Goal: Task Accomplishment & Management: Complete application form

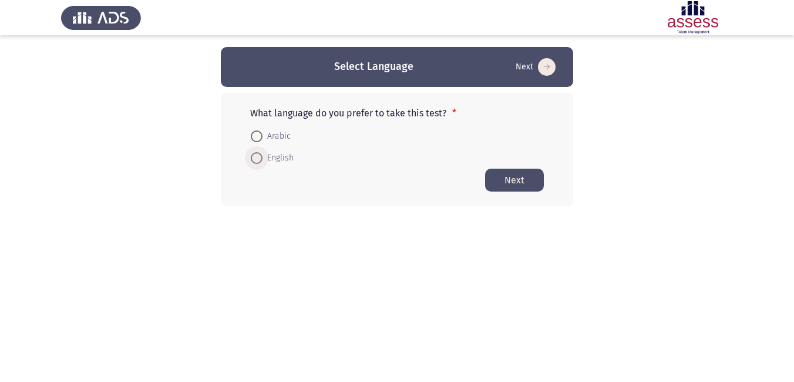
click at [256, 160] on span at bounding box center [257, 158] width 12 height 12
click at [256, 160] on input "English" at bounding box center [257, 158] width 12 height 12
radio input "true"
click at [513, 184] on button "Next" at bounding box center [514, 179] width 59 height 23
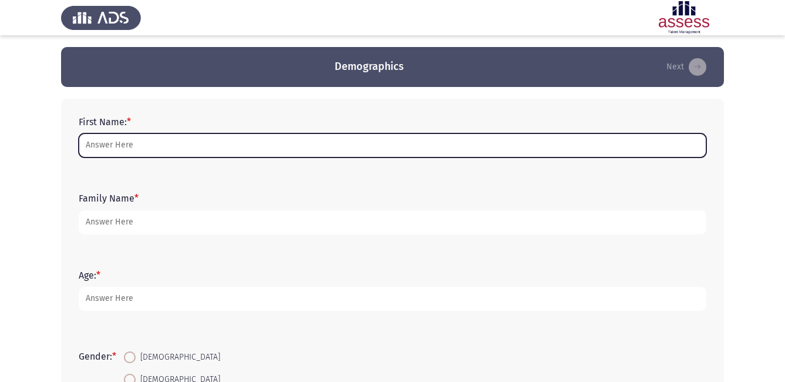
click at [188, 150] on input "First Name: *" at bounding box center [393, 145] width 628 height 24
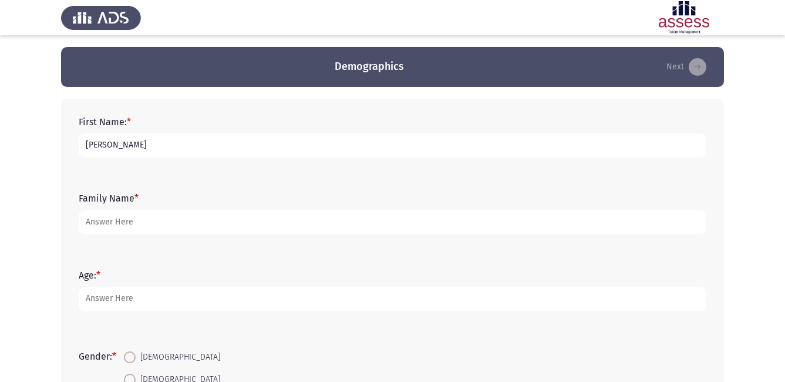
type input "Essam"
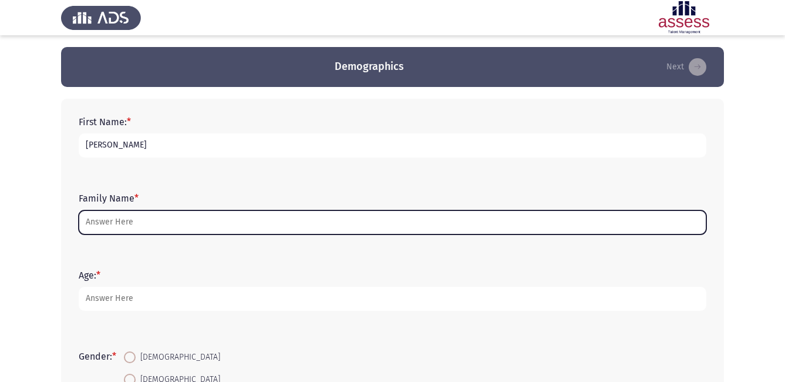
click at [127, 226] on input "Family Name *" at bounding box center [393, 222] width 628 height 24
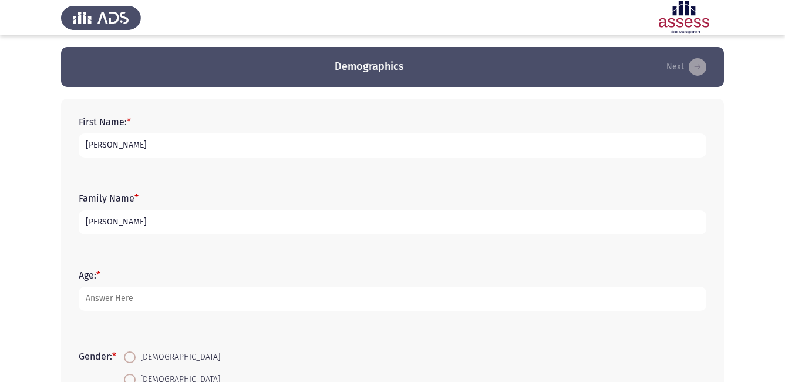
type input "[PERSON_NAME]"
click at [129, 356] on span at bounding box center [130, 357] width 12 height 12
click at [129, 356] on input "[DEMOGRAPHIC_DATA]" at bounding box center [130, 357] width 12 height 12
radio input "true"
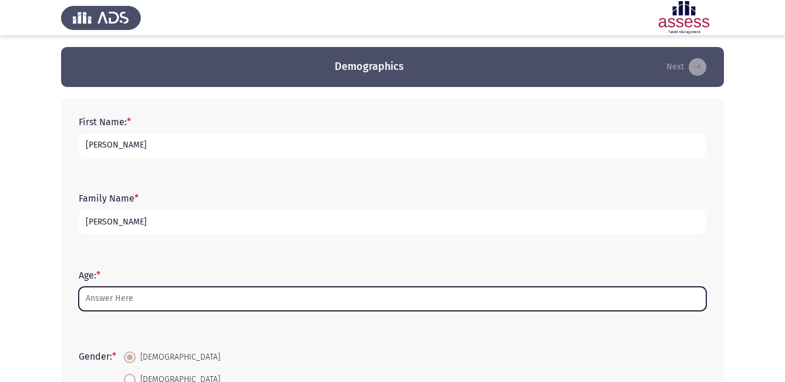
click at [109, 296] on input "Age: *" at bounding box center [393, 298] width 628 height 24
type input "3"
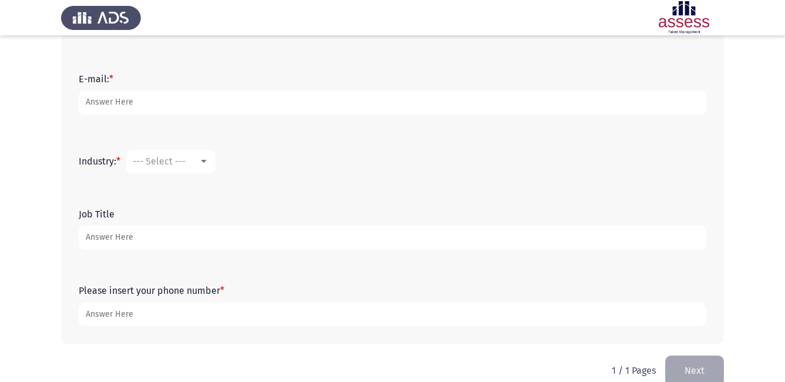
scroll to position [372, 0]
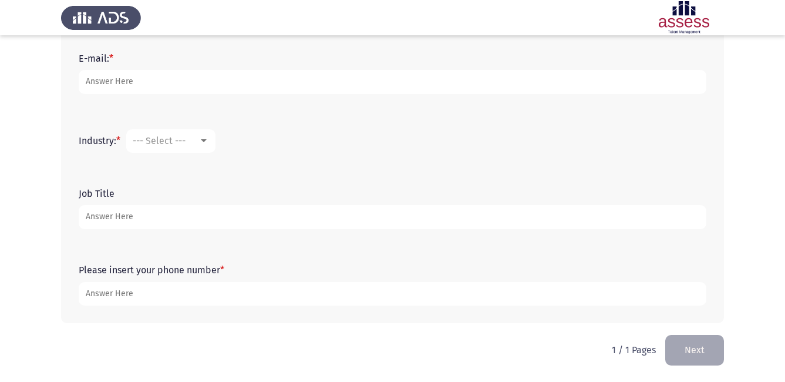
type input "44"
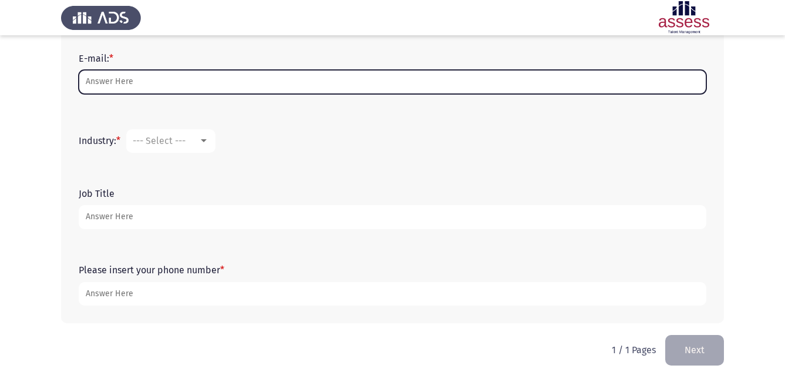
click at [147, 92] on input "E-mail: *" at bounding box center [393, 82] width 628 height 24
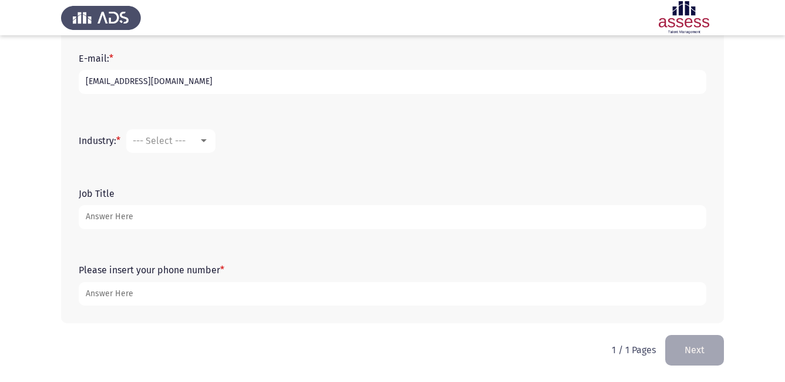
type input "dressameldin100@gmail.com"
click at [158, 141] on span "--- Select ---" at bounding box center [159, 140] width 53 height 11
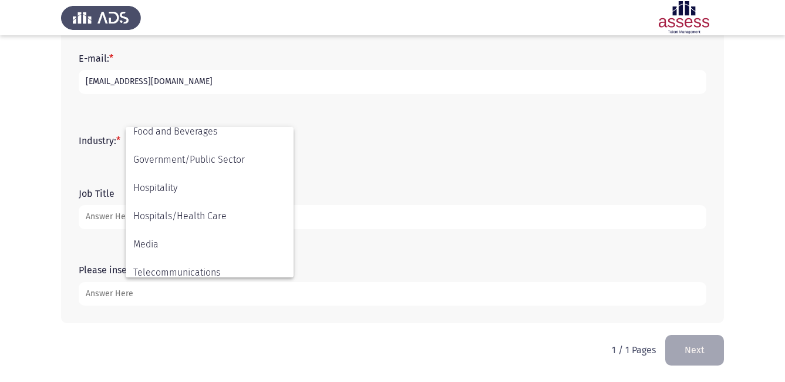
scroll to position [258, 0]
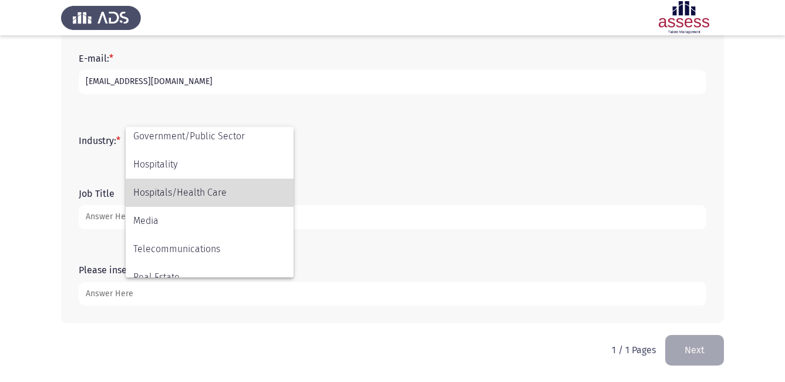
click at [226, 201] on span "Hospitals/Health Care" at bounding box center [209, 192] width 153 height 28
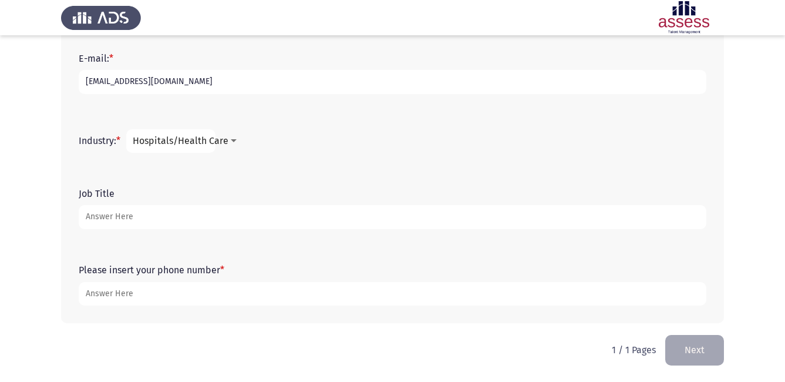
click at [166, 221] on input "Job Title" at bounding box center [393, 217] width 628 height 24
type input "District Manager"
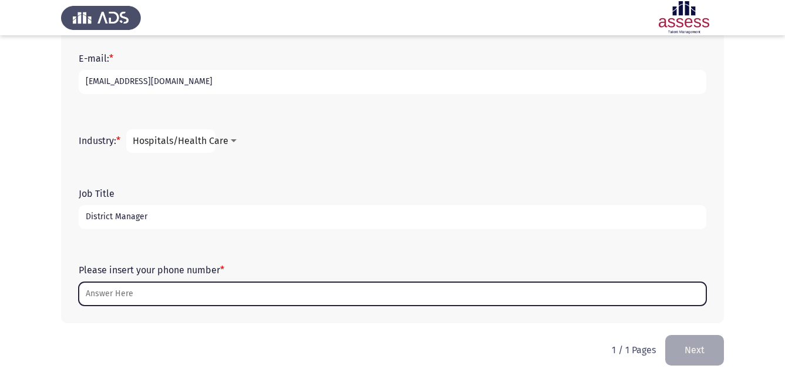
click at [118, 293] on input "Please insert your phone number *" at bounding box center [393, 294] width 628 height 24
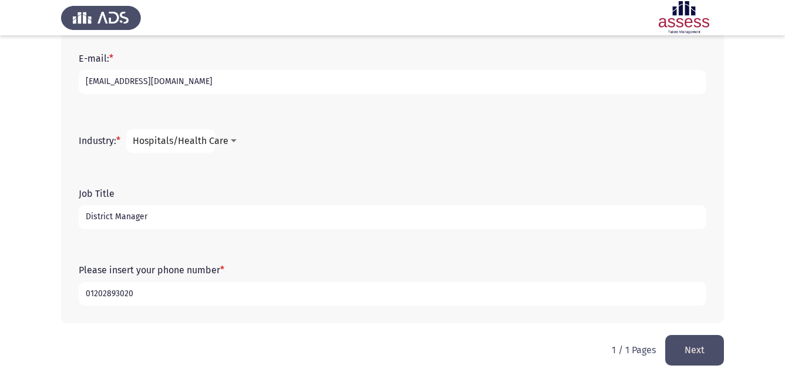
type input "01202893020"
click at [708, 355] on button "Next" at bounding box center [694, 350] width 59 height 30
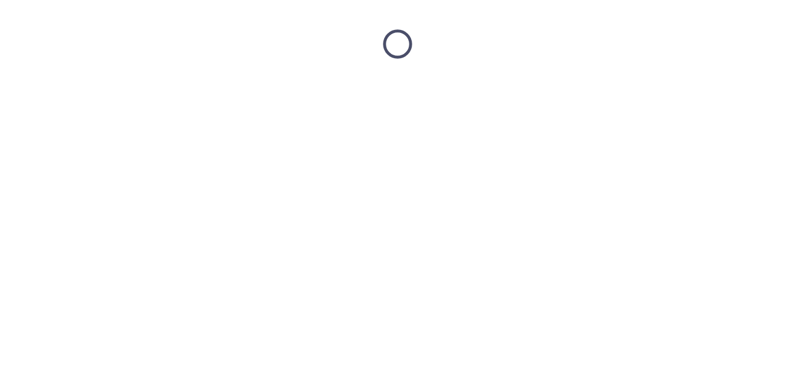
scroll to position [0, 0]
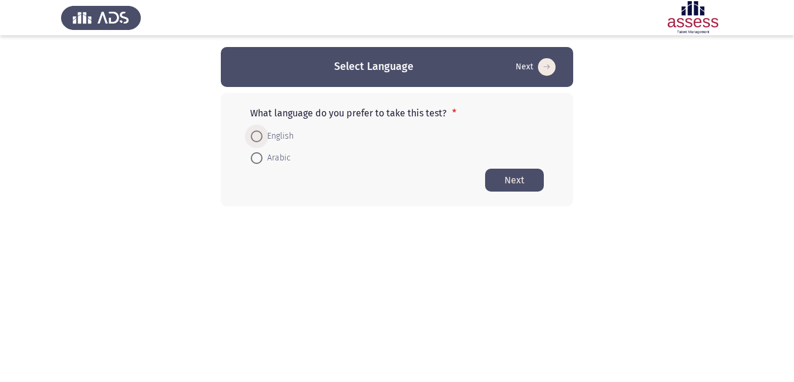
click at [255, 136] on span at bounding box center [257, 136] width 12 height 12
click at [255, 136] on input "English" at bounding box center [257, 136] width 12 height 12
radio input "true"
click at [515, 173] on button "Next" at bounding box center [514, 179] width 59 height 23
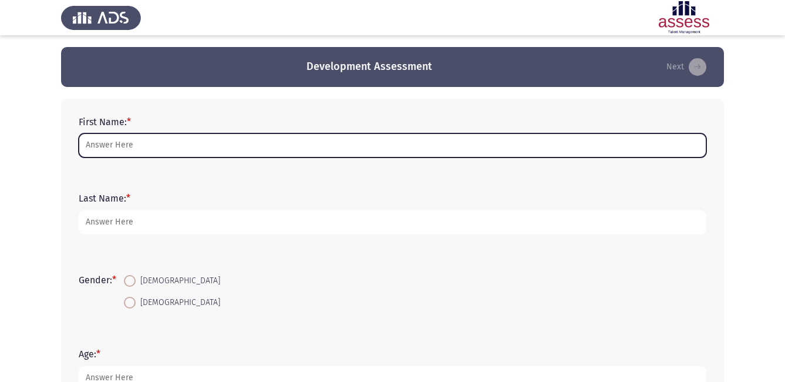
click at [99, 142] on input "First Name: *" at bounding box center [393, 145] width 628 height 24
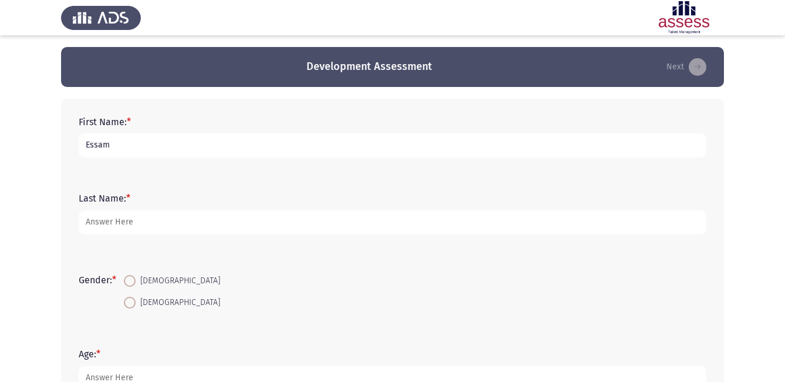
type input "Essam"
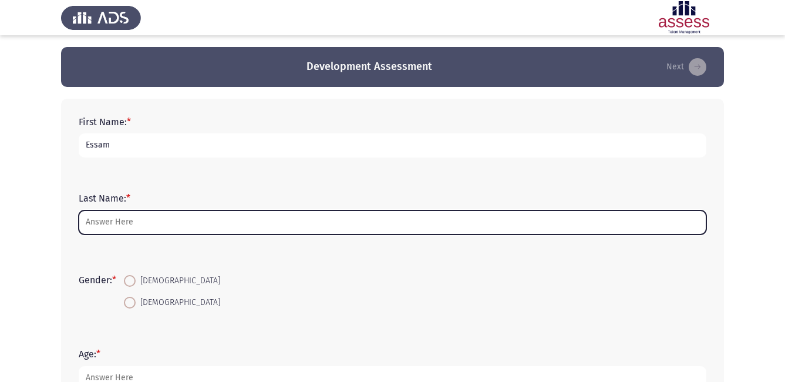
click at [114, 216] on input "Last Name: *" at bounding box center [393, 222] width 628 height 24
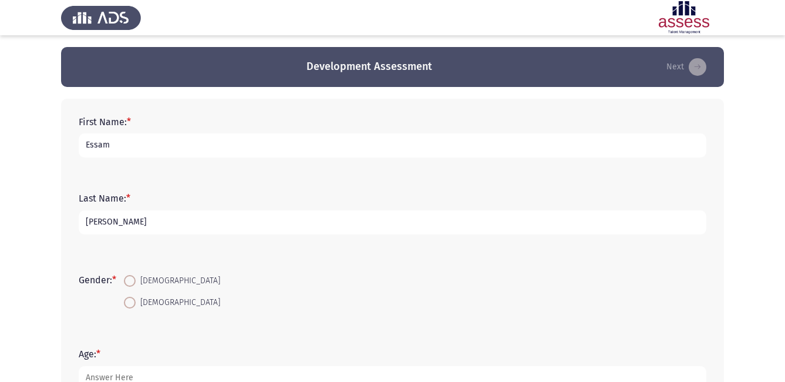
click at [113, 224] on input "[PERSON_NAME]" at bounding box center [393, 222] width 628 height 24
type input "[PERSON_NAME]"
click at [136, 299] on span at bounding box center [130, 302] width 12 height 12
click at [136, 299] on input "[DEMOGRAPHIC_DATA]" at bounding box center [130, 302] width 12 height 12
radio input "true"
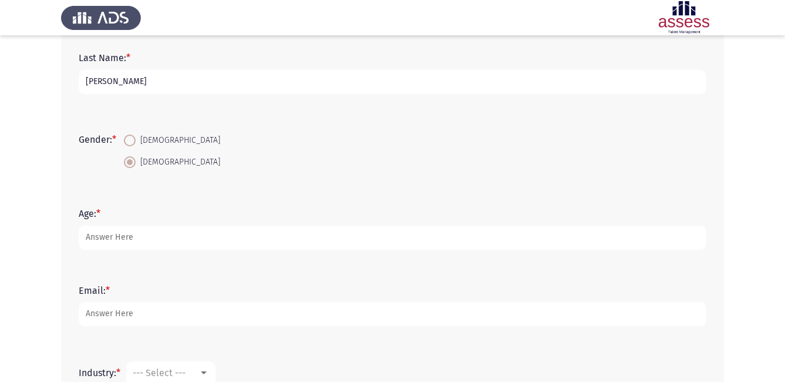
scroll to position [141, 0]
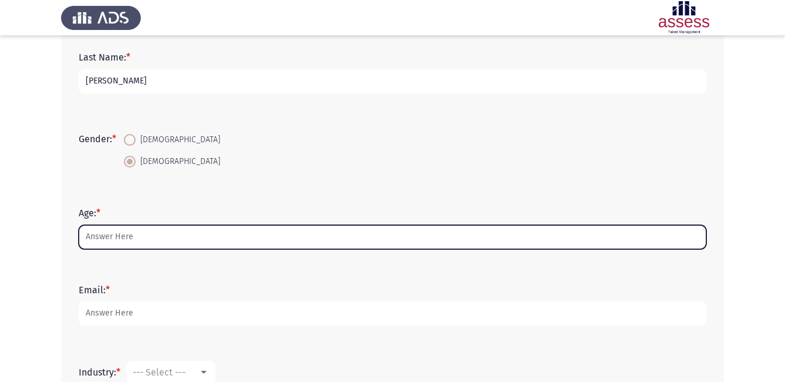
click at [323, 231] on input "Age: *" at bounding box center [393, 237] width 628 height 24
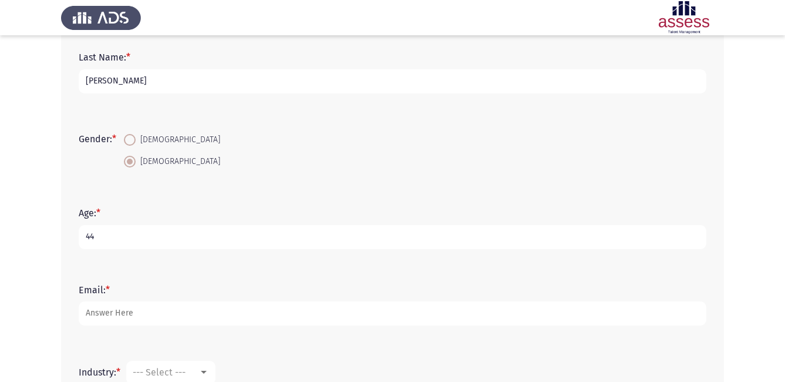
type input "44"
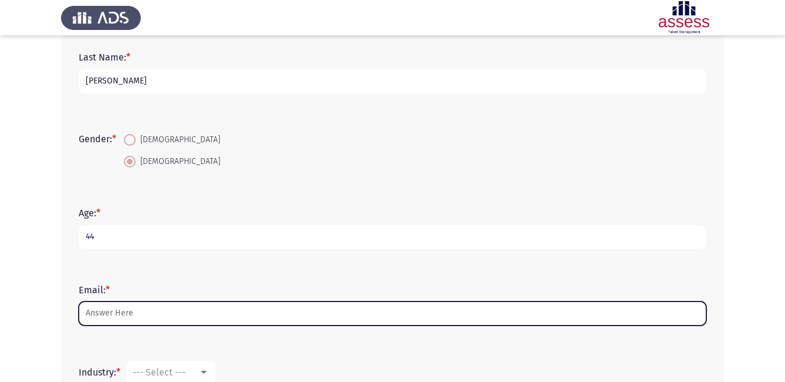
click at [160, 314] on input "Email: *" at bounding box center [393, 313] width 628 height 24
type input "e"
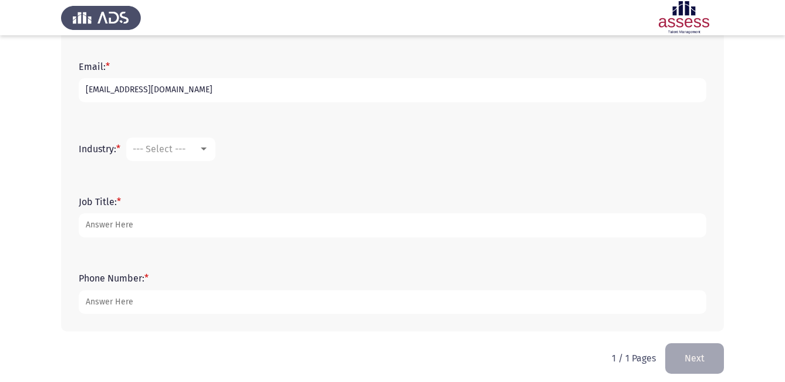
scroll to position [372, 0]
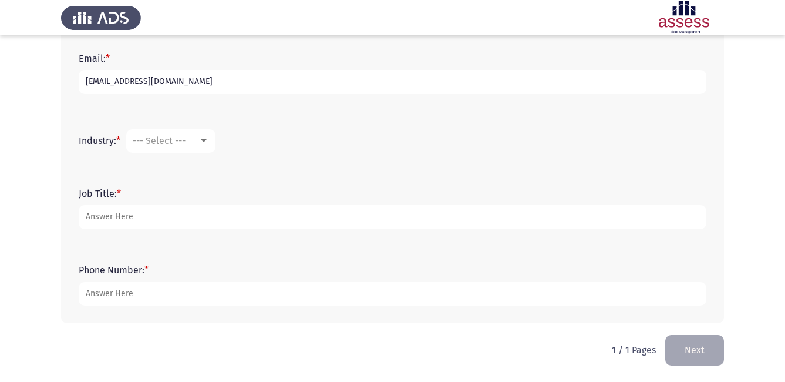
type input "[EMAIL_ADDRESS][DOMAIN_NAME]"
click at [198, 140] on div "--- Select ---" at bounding box center [166, 140] width 66 height 11
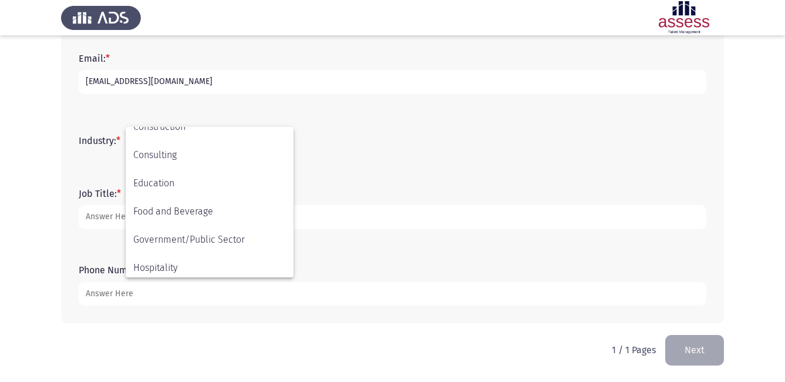
scroll to position [282, 0]
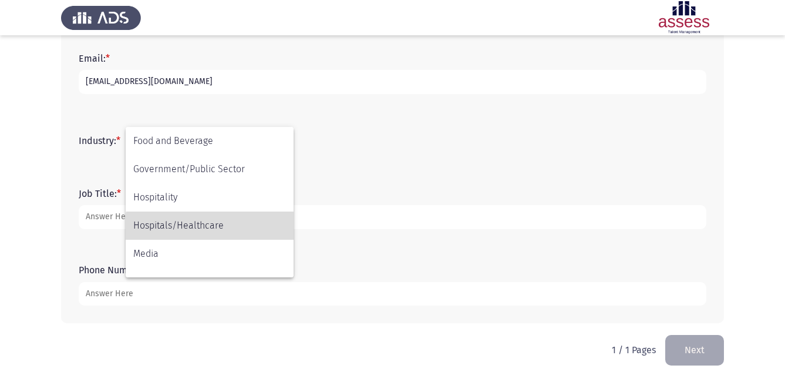
click at [213, 231] on span "Hospitals/Healthcare" at bounding box center [209, 225] width 153 height 28
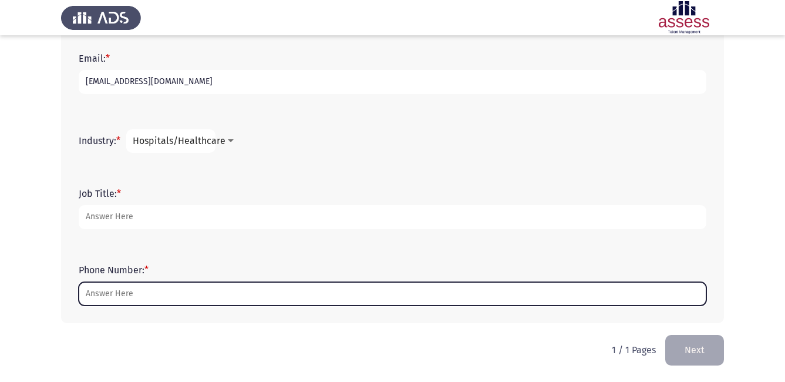
click at [154, 289] on input "Phone Number: *" at bounding box center [393, 294] width 628 height 24
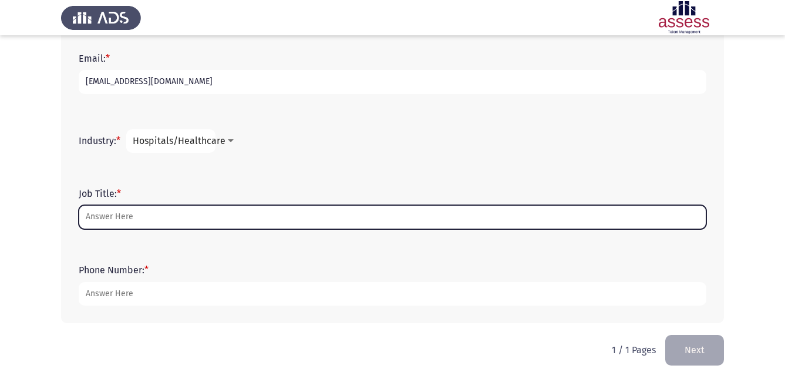
click at [143, 214] on input "Job Title: *" at bounding box center [393, 217] width 628 height 24
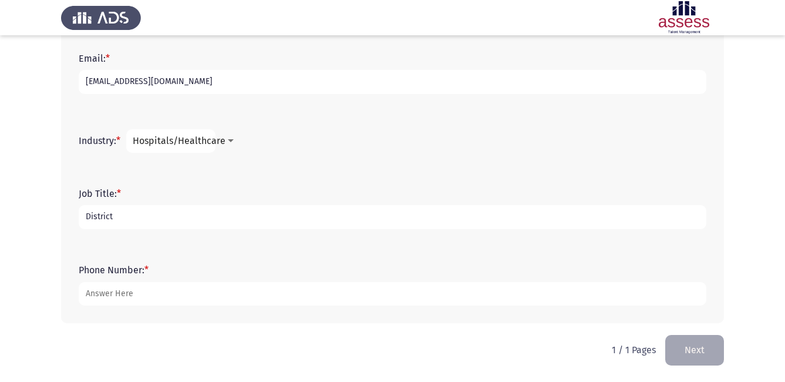
click at [118, 217] on input "District" at bounding box center [393, 217] width 628 height 24
type input "District Manager"
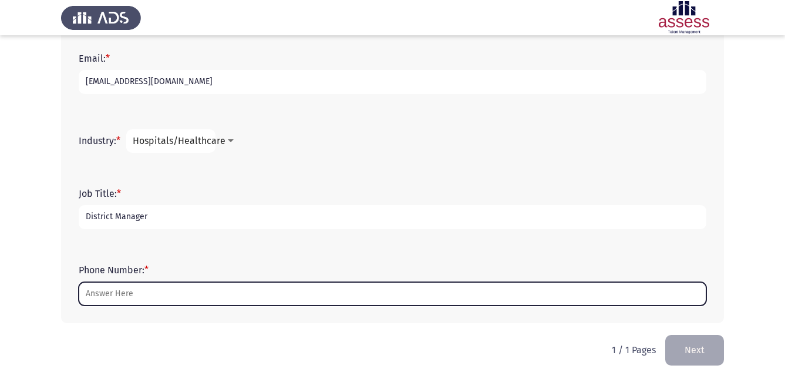
click at [113, 291] on input "Phone Number: *" at bounding box center [393, 294] width 628 height 24
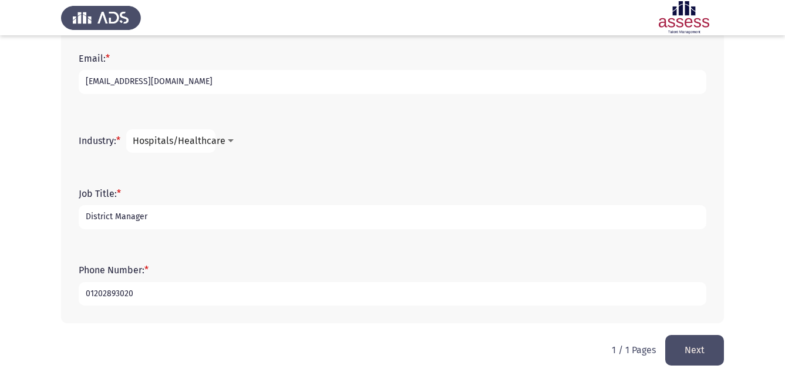
type input "01202893020"
click at [691, 353] on button "Next" at bounding box center [694, 350] width 59 height 30
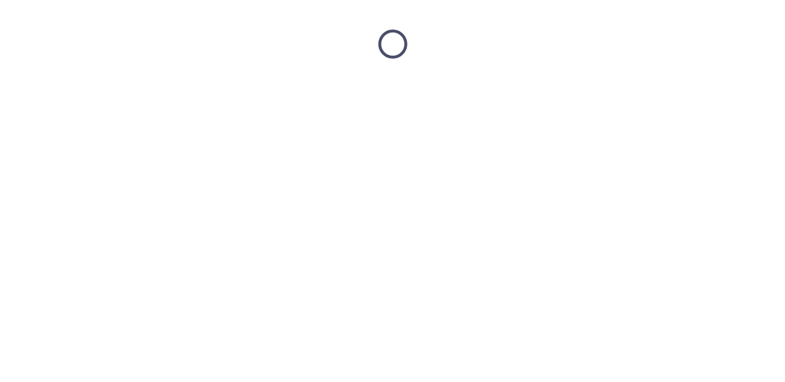
scroll to position [0, 0]
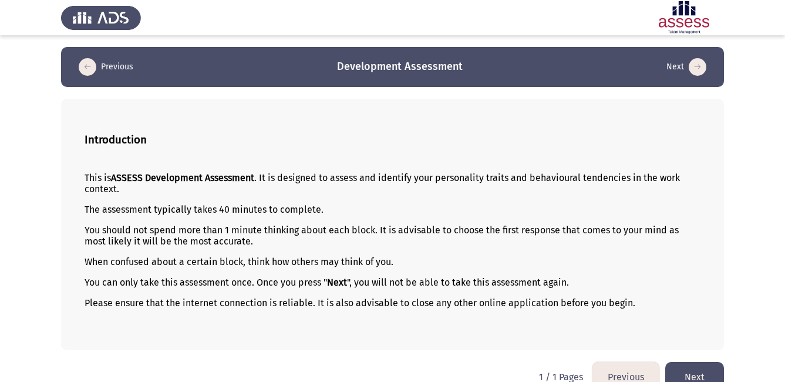
click at [701, 371] on button "Next" at bounding box center [694, 377] width 59 height 30
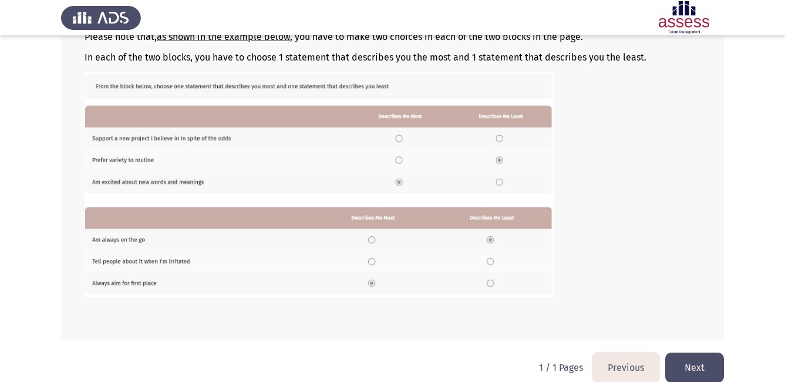
scroll to position [194, 0]
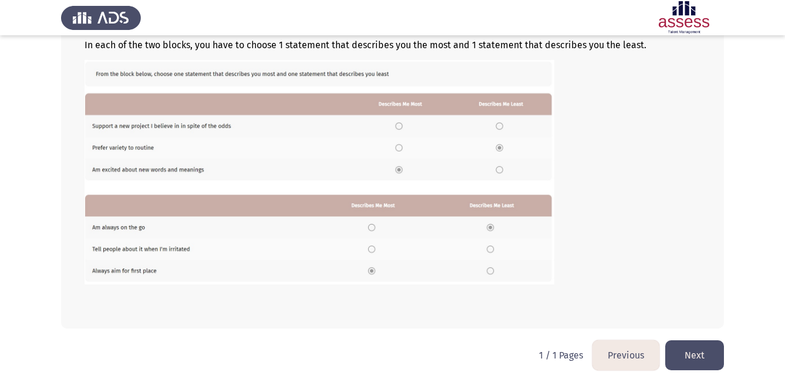
click at [697, 356] on button "Next" at bounding box center [694, 355] width 59 height 30
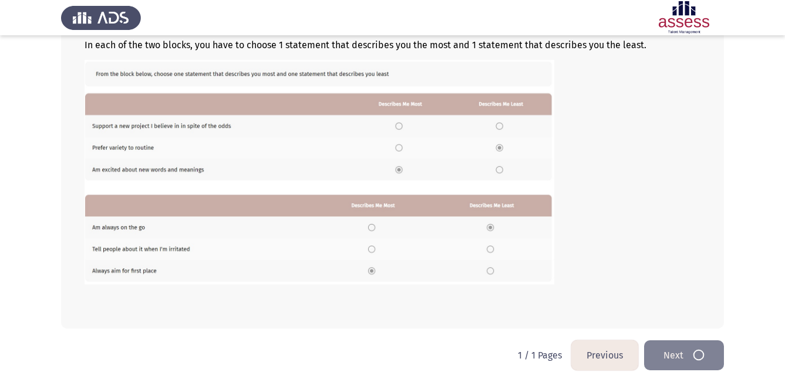
scroll to position [0, 0]
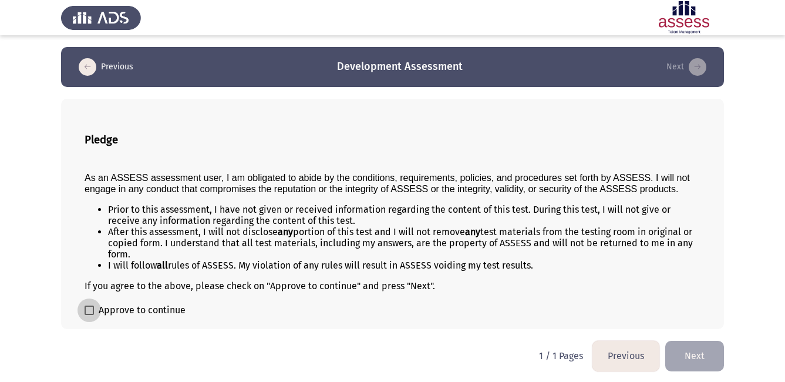
click at [89, 311] on span at bounding box center [89, 309] width 9 height 9
click at [89, 315] on input "Approve to continue" at bounding box center [89, 315] width 1 height 1
checkbox input "true"
click at [702, 353] on button "Next" at bounding box center [694, 355] width 59 height 30
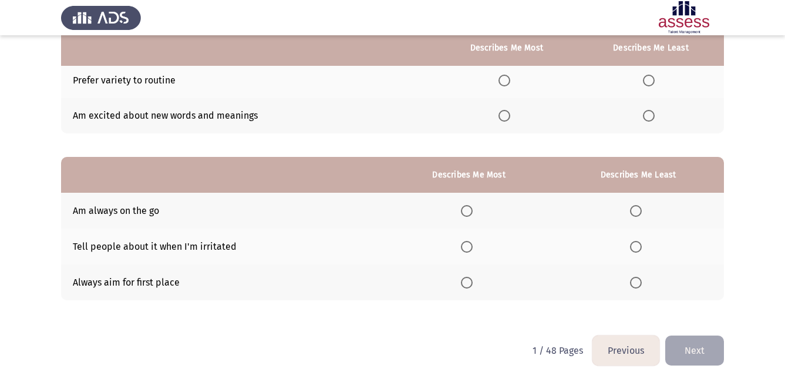
scroll to position [161, 0]
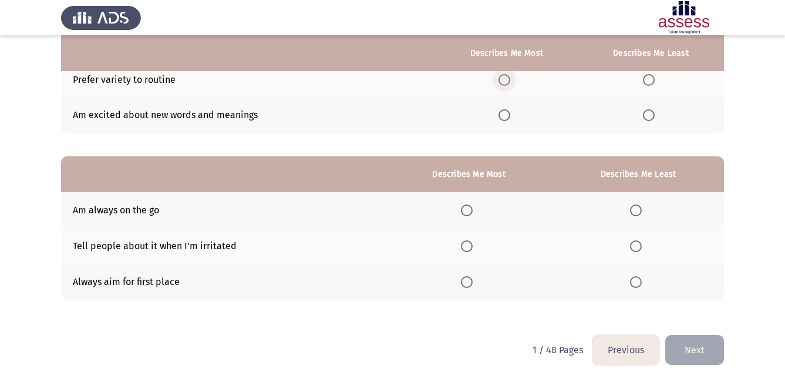
click at [508, 80] on span "Select an option" at bounding box center [504, 80] width 12 height 12
click at [508, 80] on input "Select an option" at bounding box center [504, 80] width 12 height 12
click at [652, 80] on span "Select an option" at bounding box center [649, 80] width 12 height 12
click at [652, 80] on input "Select an option" at bounding box center [649, 80] width 12 height 12
click at [508, 112] on span "Select an option" at bounding box center [504, 115] width 12 height 12
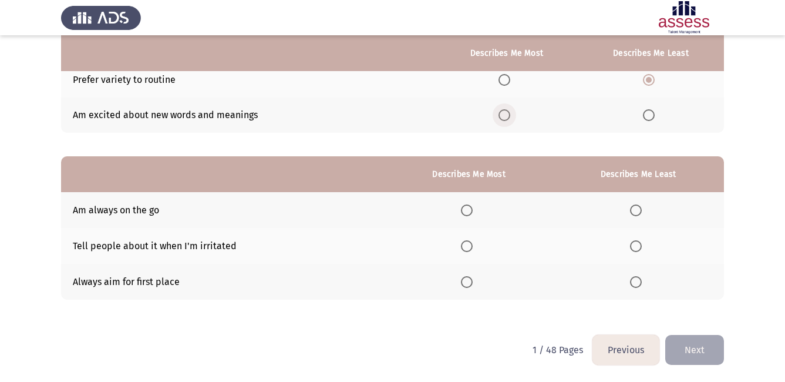
click at [508, 112] on input "Select an option" at bounding box center [504, 115] width 12 height 12
click at [464, 207] on span "Select an option" at bounding box center [467, 210] width 12 height 12
click at [464, 207] on input "Select an option" at bounding box center [467, 210] width 12 height 12
click at [470, 247] on span "Select an option" at bounding box center [467, 246] width 12 height 12
click at [470, 247] on input "Select an option" at bounding box center [467, 246] width 12 height 12
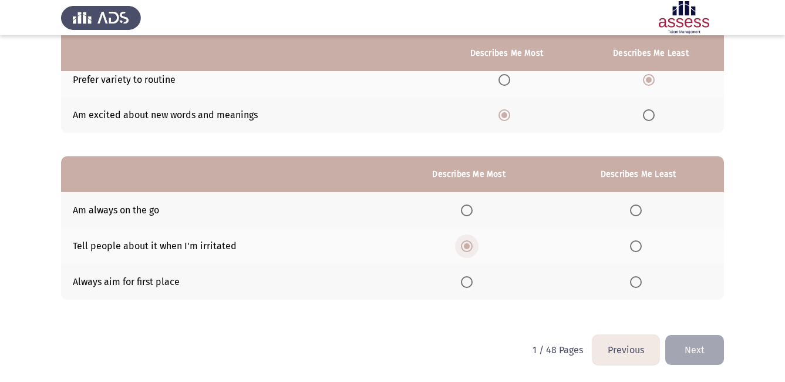
click at [470, 247] on span "Select an option" at bounding box center [467, 246] width 6 height 6
click at [470, 247] on input "Select an option" at bounding box center [467, 246] width 12 height 12
click at [633, 247] on span "Select an option" at bounding box center [636, 246] width 12 height 12
click at [633, 247] on input "Select an option" at bounding box center [636, 246] width 12 height 12
click at [467, 210] on span "Select an option" at bounding box center [467, 210] width 0 height 0
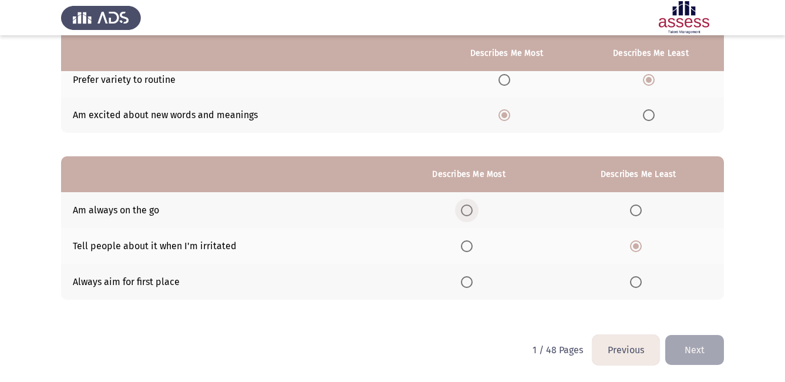
click at [468, 210] on input "Select an option" at bounding box center [467, 210] width 12 height 12
click at [471, 282] on span "Select an option" at bounding box center [467, 282] width 12 height 12
click at [471, 282] on input "Select an option" at bounding box center [467, 282] width 12 height 12
click at [701, 349] on button "Next" at bounding box center [694, 350] width 59 height 30
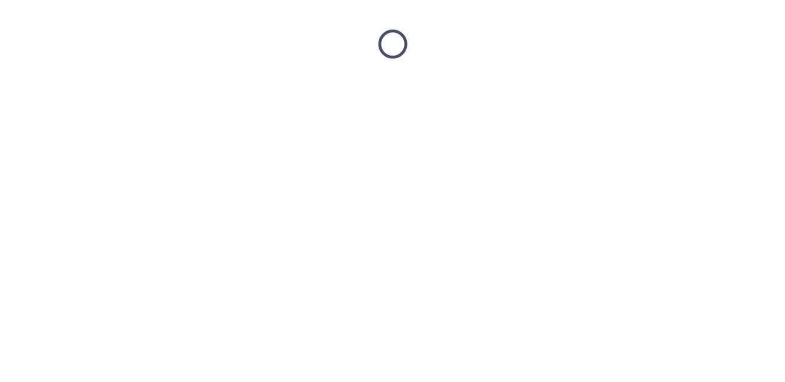
scroll to position [0, 0]
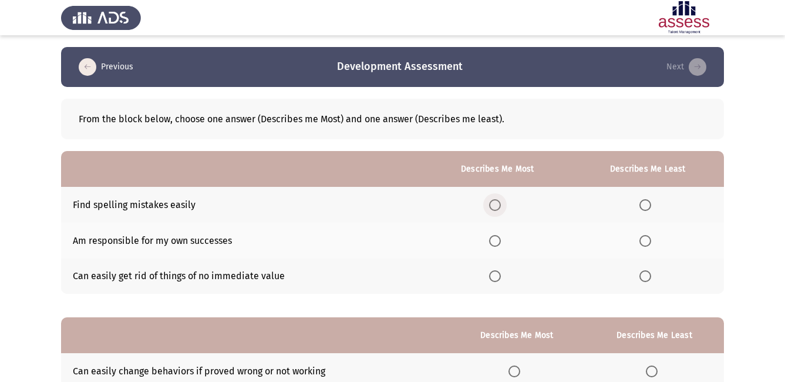
click at [494, 203] on span "Select an option" at bounding box center [495, 205] width 12 height 12
click at [494, 203] on input "Select an option" at bounding box center [495, 205] width 12 height 12
click at [494, 239] on span "Select an option" at bounding box center [495, 241] width 12 height 12
click at [494, 239] on input "Select an option" at bounding box center [495, 241] width 12 height 12
click at [499, 201] on span "Select an option" at bounding box center [495, 205] width 12 height 12
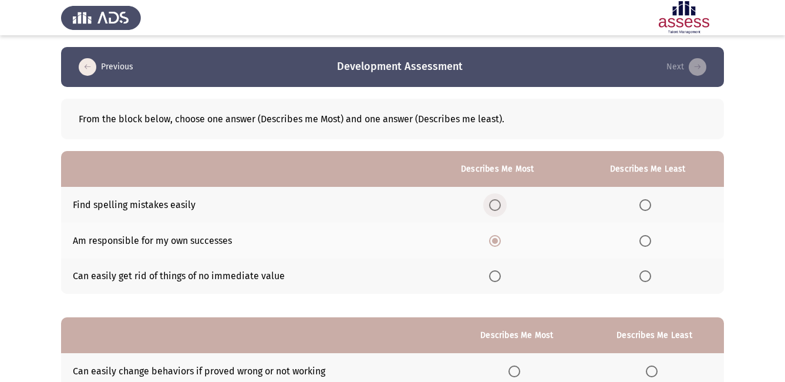
click at [499, 201] on input "Select an option" at bounding box center [495, 205] width 12 height 12
click at [648, 244] on span "Select an option" at bounding box center [645, 241] width 12 height 12
click at [648, 244] on input "Select an option" at bounding box center [645, 241] width 12 height 12
click at [648, 244] on span "Select an option" at bounding box center [645, 241] width 12 height 12
click at [648, 244] on input "Select an option" at bounding box center [645, 241] width 12 height 12
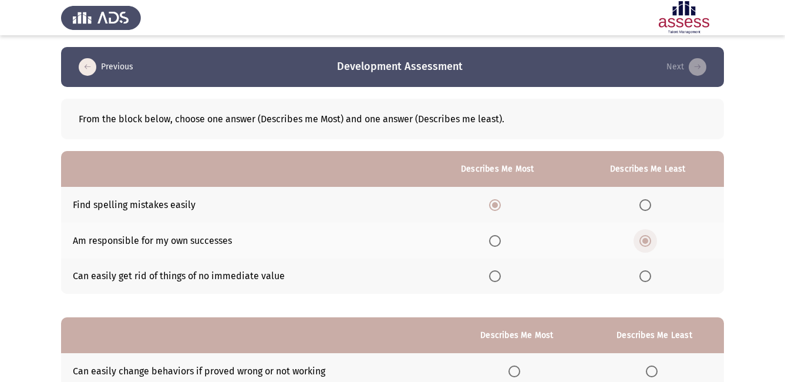
click at [646, 239] on span "Select an option" at bounding box center [645, 241] width 6 height 6
click at [646, 239] on input "Select an option" at bounding box center [645, 241] width 12 height 12
click at [646, 275] on span "Select an option" at bounding box center [645, 276] width 12 height 12
click at [646, 275] on input "Select an option" at bounding box center [645, 276] width 12 height 12
click at [498, 239] on span "Select an option" at bounding box center [495, 241] width 12 height 12
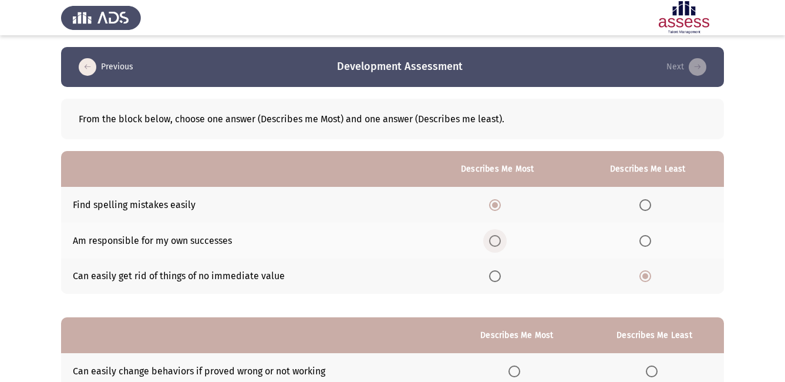
click at [498, 239] on input "Select an option" at bounding box center [495, 241] width 12 height 12
click at [495, 201] on span "Select an option" at bounding box center [495, 205] width 12 height 12
click at [495, 201] on input "Select an option" at bounding box center [495, 205] width 12 height 12
click at [656, 241] on label "Select an option" at bounding box center [647, 241] width 16 height 12
click at [651, 241] on input "Select an option" at bounding box center [645, 241] width 12 height 12
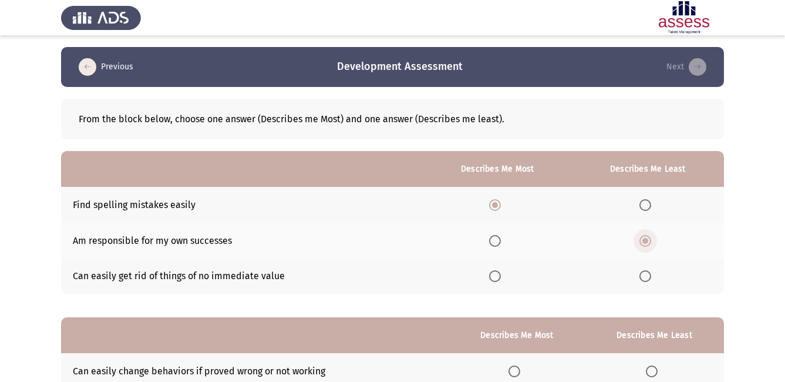
click at [650, 240] on span "Select an option" at bounding box center [645, 241] width 12 height 12
click at [650, 240] on input "Select an option" at bounding box center [645, 241] width 12 height 12
click at [649, 273] on span "Select an option" at bounding box center [645, 276] width 12 height 12
click at [649, 273] on input "Select an option" at bounding box center [645, 276] width 12 height 12
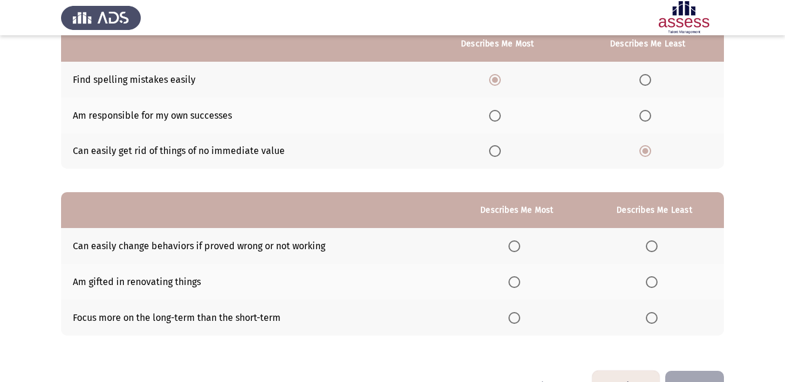
scroll to position [161, 0]
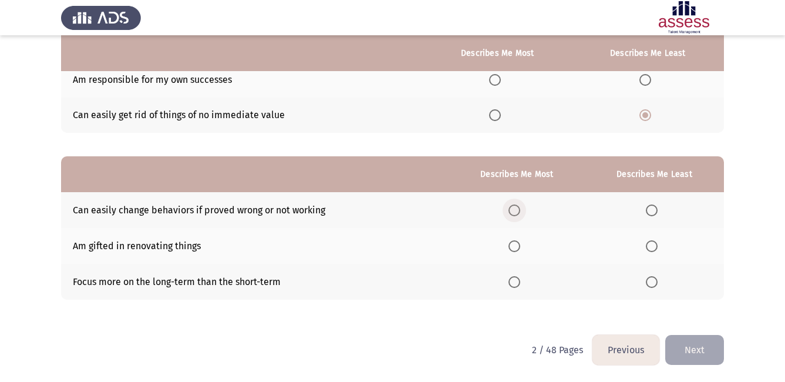
click at [520, 211] on span "Select an option" at bounding box center [514, 210] width 12 height 12
click at [520, 211] on input "Select an option" at bounding box center [514, 210] width 12 height 12
click at [654, 281] on span "Select an option" at bounding box center [652, 282] width 12 height 12
click at [654, 281] on input "Select an option" at bounding box center [652, 282] width 12 height 12
click at [517, 281] on span "Select an option" at bounding box center [514, 282] width 12 height 12
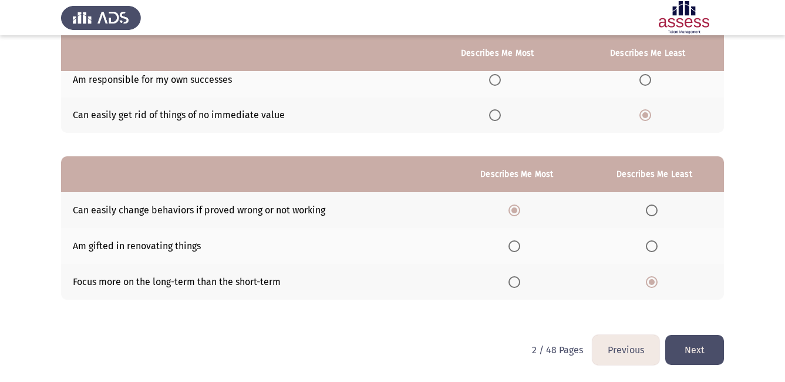
click at [517, 281] on input "Select an option" at bounding box center [514, 282] width 12 height 12
click at [519, 206] on span "Select an option" at bounding box center [514, 210] width 12 height 12
click at [519, 206] on input "Select an option" at bounding box center [514, 210] width 12 height 12
click at [650, 284] on span "Select an option" at bounding box center [652, 282] width 12 height 12
click at [650, 284] on input "Select an option" at bounding box center [652, 282] width 12 height 12
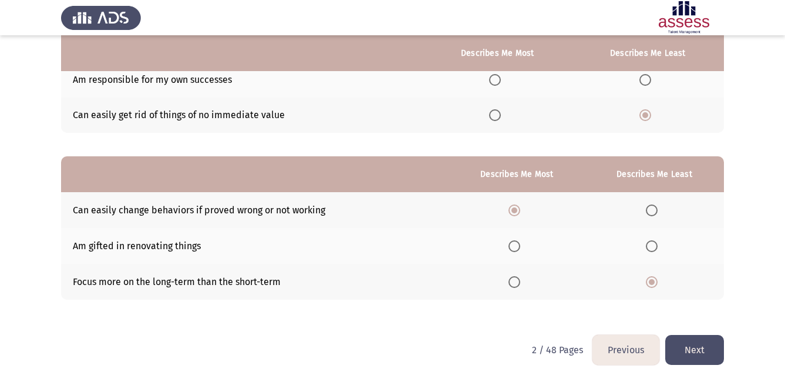
click at [691, 347] on button "Next" at bounding box center [694, 350] width 59 height 30
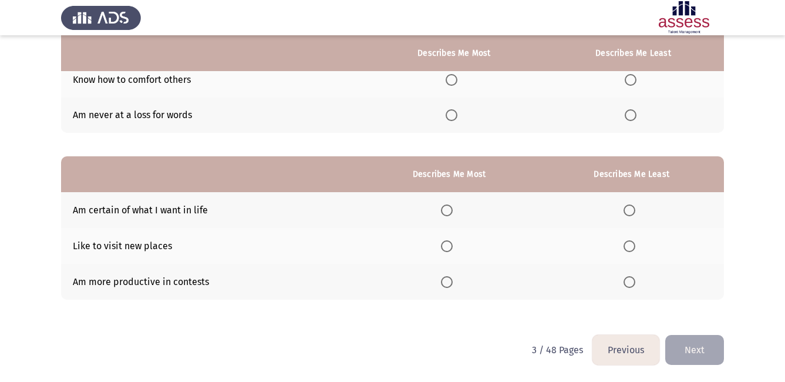
scroll to position [0, 0]
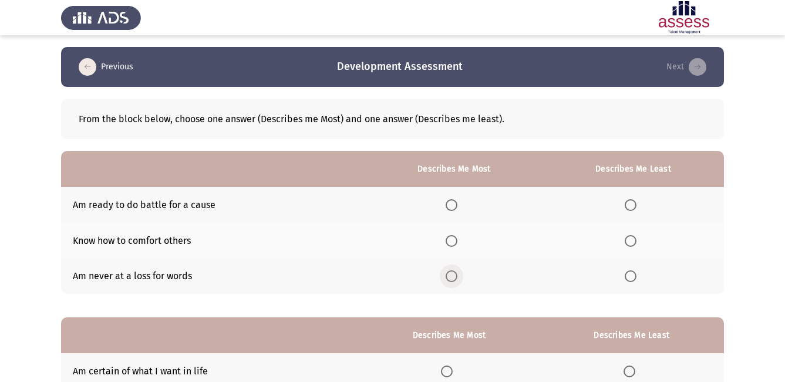
click at [451, 279] on span "Select an option" at bounding box center [452, 276] width 12 height 12
click at [451, 279] on input "Select an option" at bounding box center [452, 276] width 12 height 12
click at [634, 238] on span "Select an option" at bounding box center [631, 241] width 12 height 12
click at [634, 238] on input "Select an option" at bounding box center [631, 241] width 12 height 12
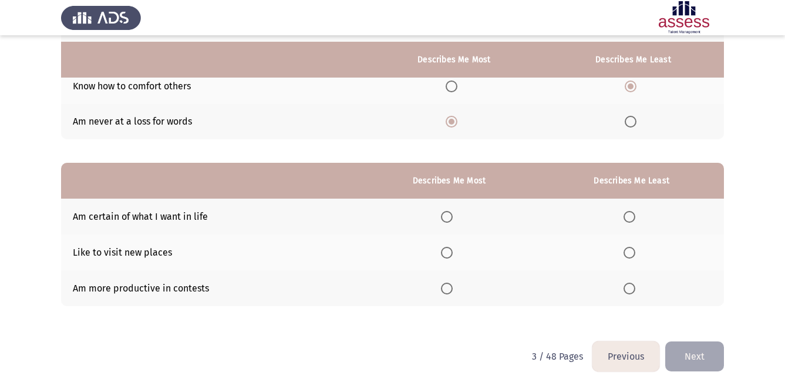
scroll to position [161, 0]
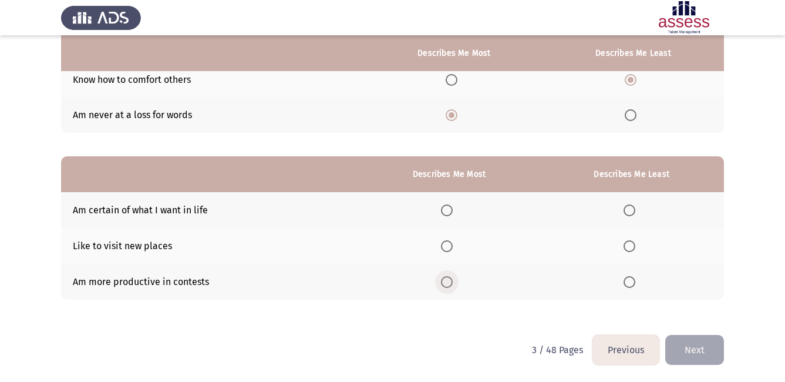
click at [453, 283] on span "Select an option" at bounding box center [447, 282] width 12 height 12
click at [453, 283] on input "Select an option" at bounding box center [447, 282] width 12 height 12
click at [628, 212] on span "Select an option" at bounding box center [629, 210] width 12 height 12
click at [628, 212] on input "Select an option" at bounding box center [629, 210] width 12 height 12
click at [696, 349] on button "Next" at bounding box center [694, 350] width 59 height 30
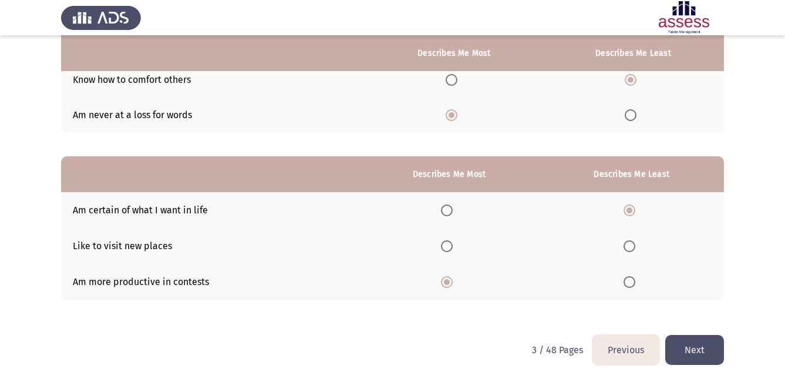
scroll to position [0, 0]
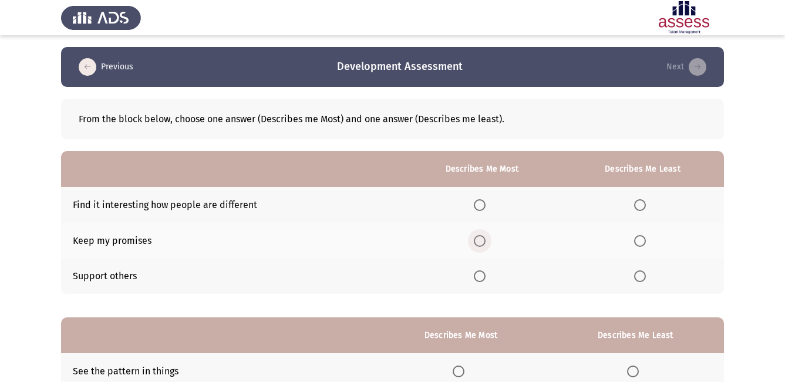
click at [481, 241] on span "Select an option" at bounding box center [480, 241] width 12 height 12
click at [481, 241] on input "Select an option" at bounding box center [480, 241] width 12 height 12
click at [642, 205] on span "Select an option" at bounding box center [640, 205] width 12 height 12
click at [642, 205] on input "Select an option" at bounding box center [640, 205] width 12 height 12
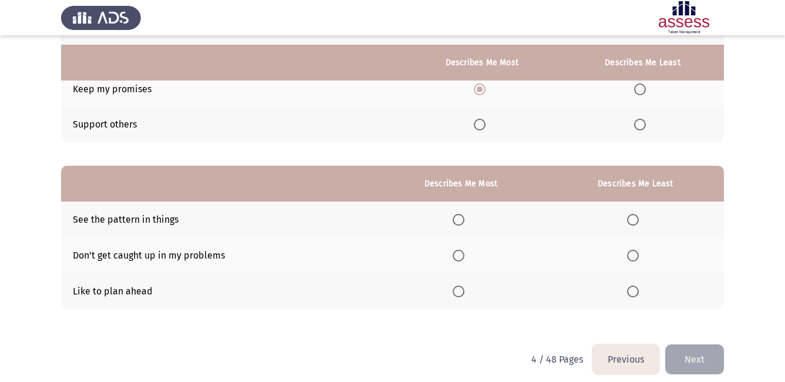
scroll to position [161, 0]
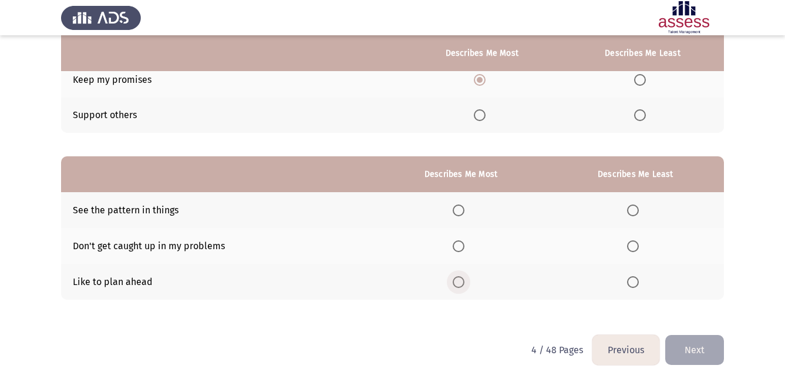
click at [459, 279] on span "Select an option" at bounding box center [459, 282] width 12 height 12
click at [459, 279] on input "Select an option" at bounding box center [459, 282] width 12 height 12
click at [632, 210] on span "Select an option" at bounding box center [633, 210] width 12 height 12
click at [632, 210] on input "Select an option" at bounding box center [633, 210] width 12 height 12
click at [690, 345] on button "Next" at bounding box center [694, 350] width 59 height 30
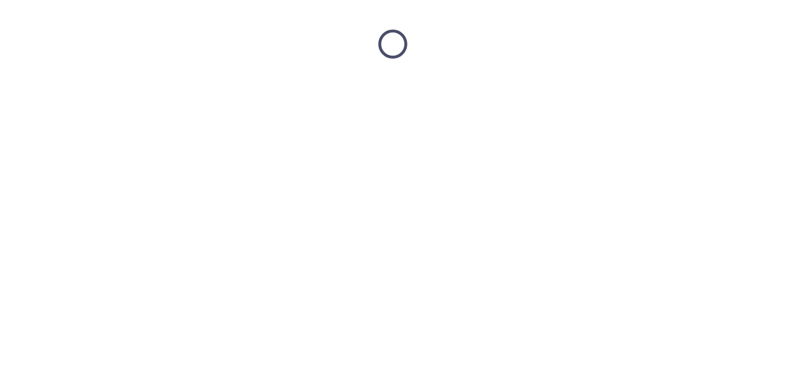
scroll to position [0, 0]
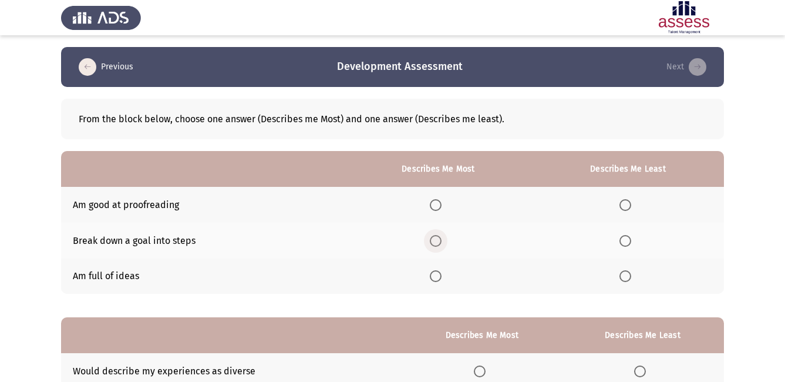
click at [438, 238] on span "Select an option" at bounding box center [436, 241] width 12 height 12
click at [438, 238] on input "Select an option" at bounding box center [436, 241] width 12 height 12
click at [630, 205] on span "Select an option" at bounding box center [625, 205] width 12 height 12
click at [630, 205] on input "Select an option" at bounding box center [625, 205] width 12 height 12
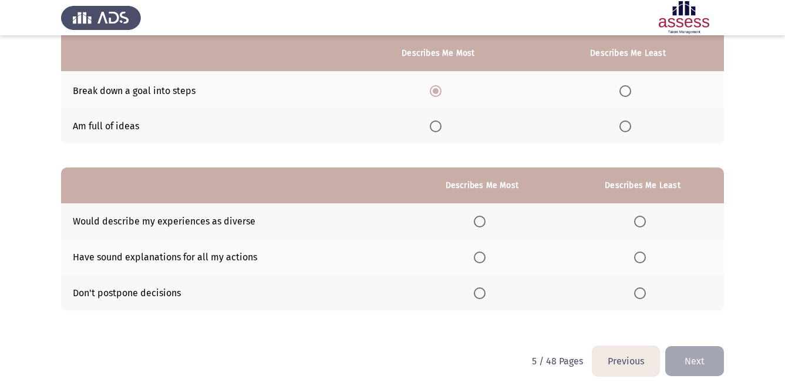
scroll to position [161, 0]
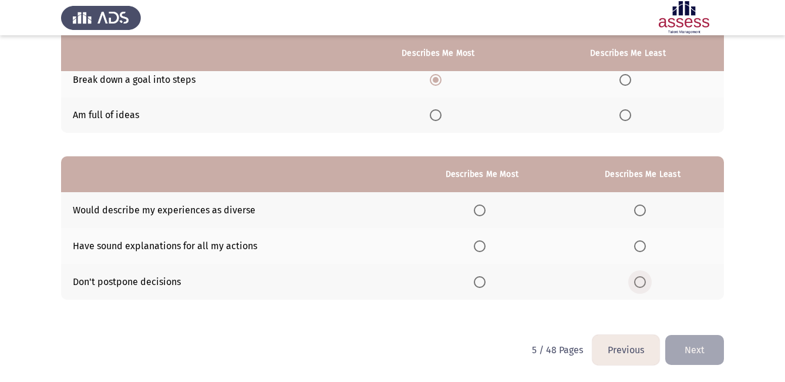
click at [637, 284] on span "Select an option" at bounding box center [640, 282] width 12 height 12
click at [637, 284] on input "Select an option" at bounding box center [640, 282] width 12 height 12
click at [643, 244] on span "Select an option" at bounding box center [640, 246] width 12 height 12
click at [643, 244] on input "Select an option" at bounding box center [640, 246] width 12 height 12
click at [480, 207] on span "Select an option" at bounding box center [480, 210] width 12 height 12
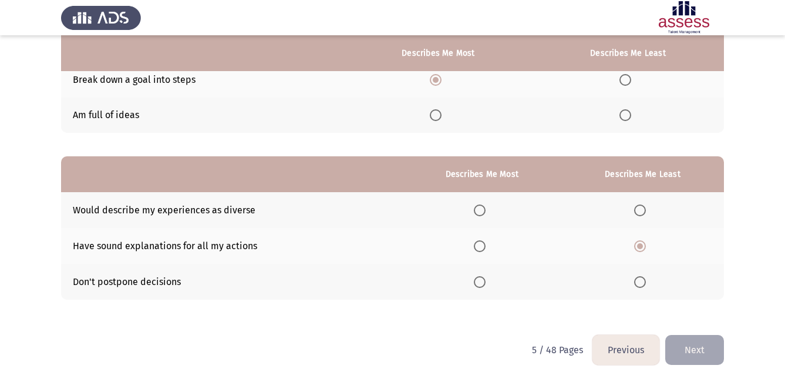
click at [480, 207] on input "Select an option" at bounding box center [480, 210] width 12 height 12
click at [704, 346] on button "Next" at bounding box center [694, 350] width 59 height 30
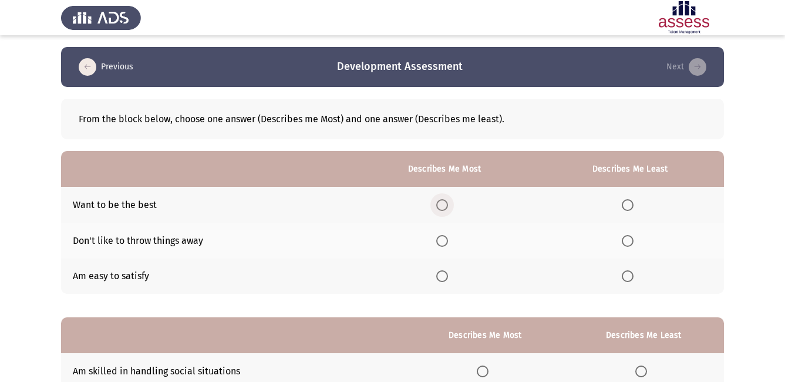
click at [440, 202] on span "Select an option" at bounding box center [442, 205] width 12 height 12
click at [440, 202] on input "Select an option" at bounding box center [442, 205] width 12 height 12
click at [627, 270] on span "Select an option" at bounding box center [628, 276] width 12 height 12
click at [627, 270] on input "Select an option" at bounding box center [628, 276] width 12 height 12
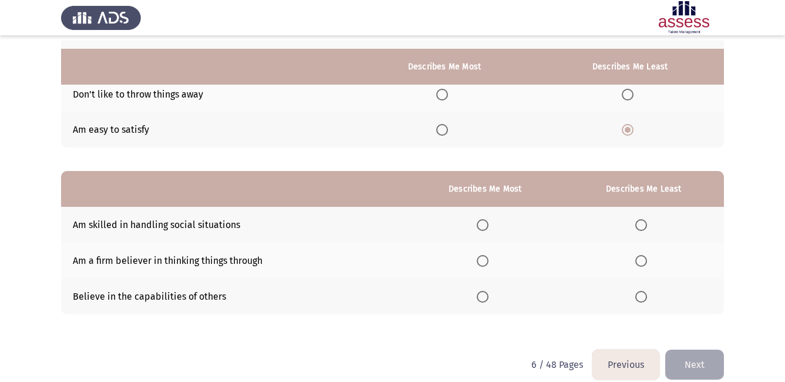
scroll to position [161, 0]
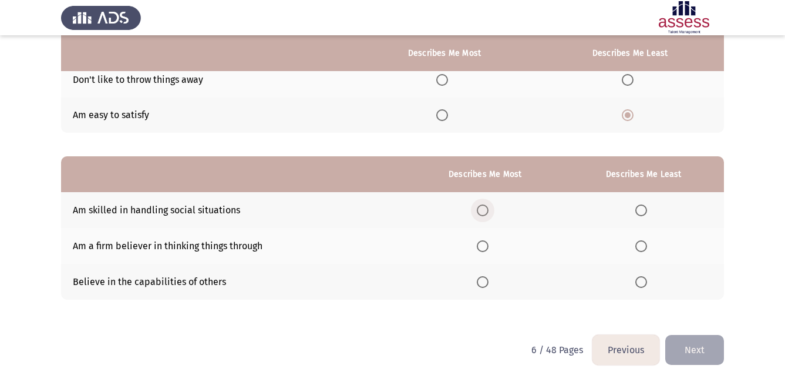
click at [486, 213] on span "Select an option" at bounding box center [483, 210] width 12 height 12
click at [486, 213] on input "Select an option" at bounding box center [483, 210] width 12 height 12
click at [643, 286] on span "Select an option" at bounding box center [641, 282] width 12 height 12
click at [643, 286] on input "Select an option" at bounding box center [641, 282] width 12 height 12
click at [687, 355] on button "Next" at bounding box center [694, 350] width 59 height 30
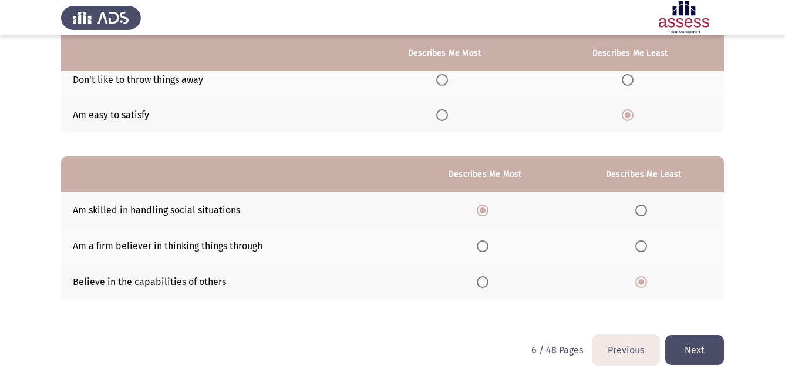
scroll to position [0, 0]
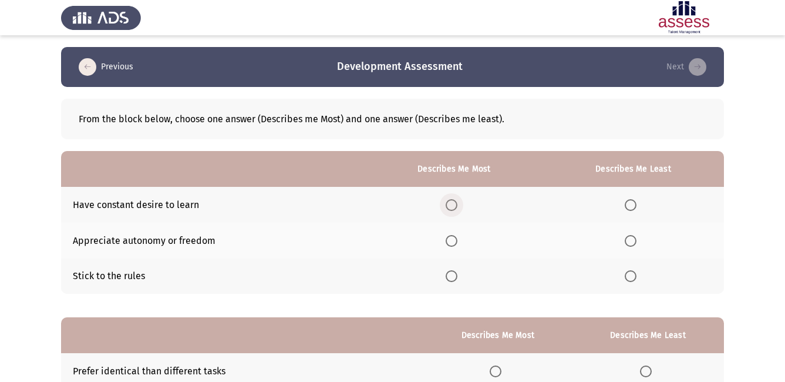
click at [451, 203] on span "Select an option" at bounding box center [452, 205] width 12 height 12
click at [451, 203] on input "Select an option" at bounding box center [452, 205] width 12 height 12
click at [630, 241] on span "Select an option" at bounding box center [630, 241] width 0 height 0
click at [631, 240] on input "Select an option" at bounding box center [631, 241] width 12 height 12
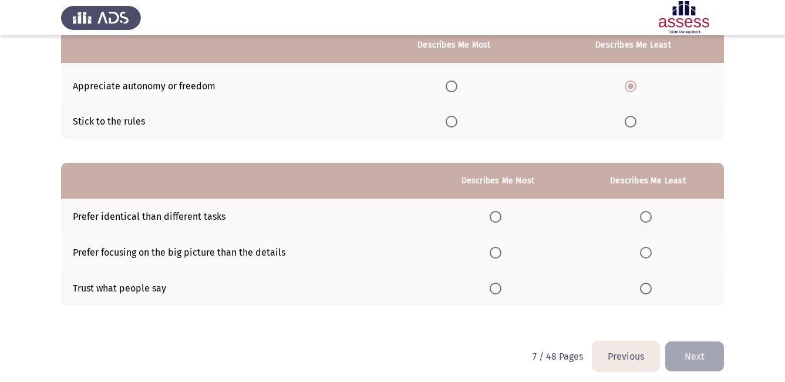
scroll to position [161, 0]
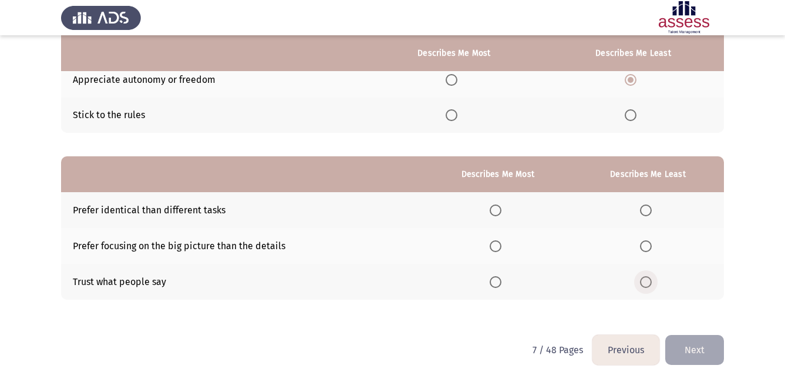
click at [646, 285] on span "Select an option" at bounding box center [646, 282] width 12 height 12
click at [646, 285] on input "Select an option" at bounding box center [646, 282] width 12 height 12
click at [498, 215] on span "Select an option" at bounding box center [496, 210] width 12 height 12
click at [498, 215] on input "Select an option" at bounding box center [496, 210] width 12 height 12
click at [711, 356] on button "Next" at bounding box center [694, 350] width 59 height 30
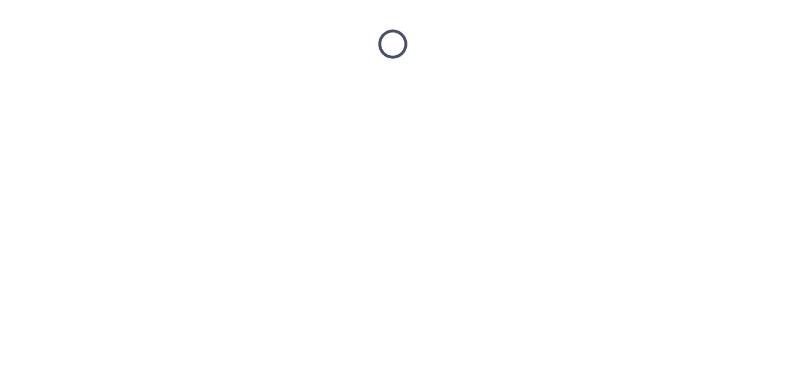
scroll to position [0, 0]
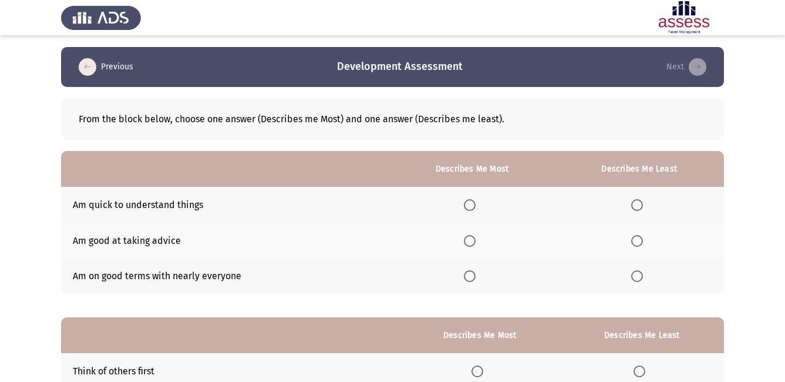
click at [475, 277] on span "Select an option" at bounding box center [470, 276] width 12 height 12
click at [475, 277] on input "Select an option" at bounding box center [470, 276] width 12 height 12
click at [637, 243] on span "Select an option" at bounding box center [637, 241] width 12 height 12
click at [637, 243] on input "Select an option" at bounding box center [637, 241] width 12 height 12
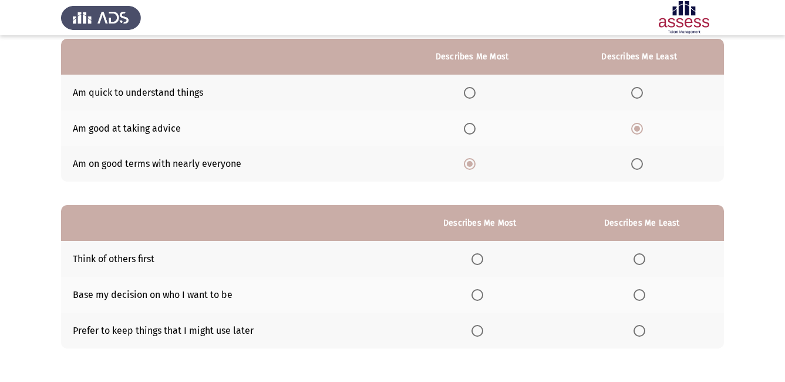
scroll to position [117, 0]
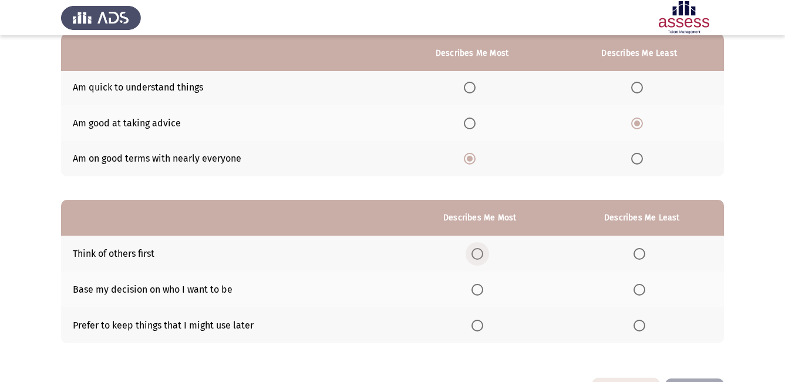
click at [482, 249] on span "Select an option" at bounding box center [477, 254] width 12 height 12
click at [482, 249] on input "Select an option" at bounding box center [477, 254] width 12 height 12
click at [644, 325] on span "Select an option" at bounding box center [639, 325] width 12 height 12
click at [644, 325] on input "Select an option" at bounding box center [639, 325] width 12 height 12
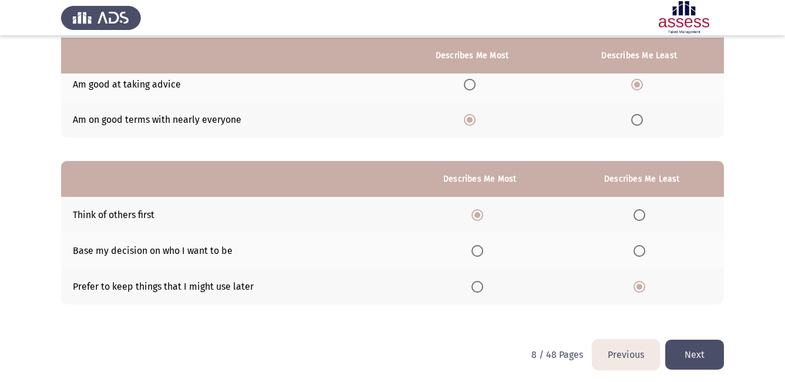
scroll to position [161, 0]
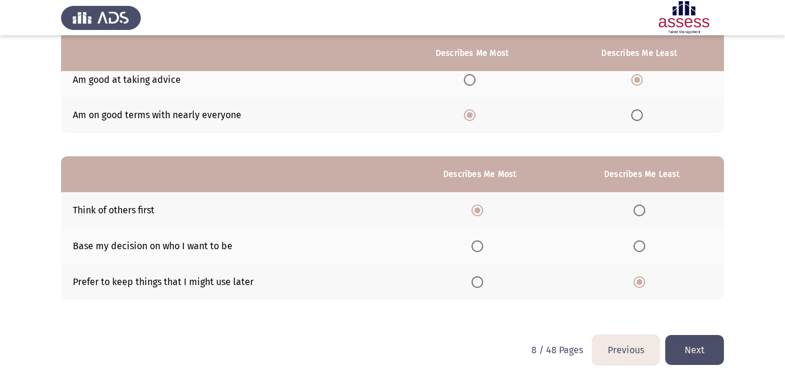
click at [709, 346] on button "Next" at bounding box center [694, 350] width 59 height 30
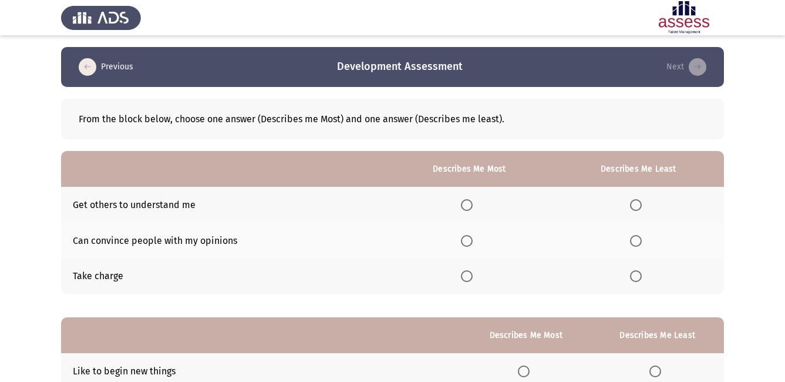
click at [468, 241] on span "Select an option" at bounding box center [467, 241] width 12 height 12
click at [468, 241] on input "Select an option" at bounding box center [467, 241] width 12 height 12
click at [642, 201] on span "Select an option" at bounding box center [636, 205] width 12 height 12
click at [642, 201] on input "Select an option" at bounding box center [636, 205] width 12 height 12
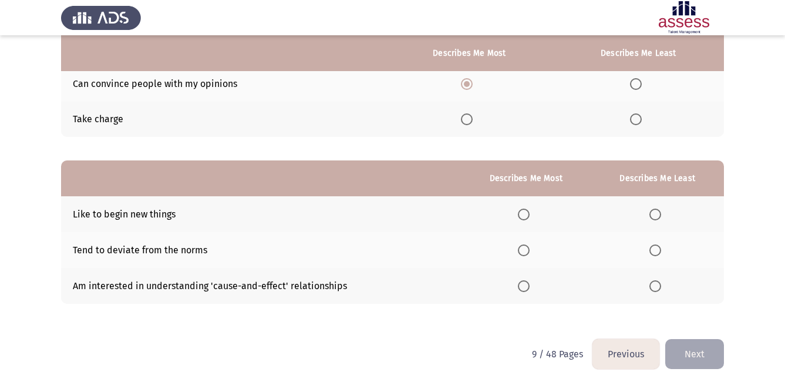
scroll to position [161, 0]
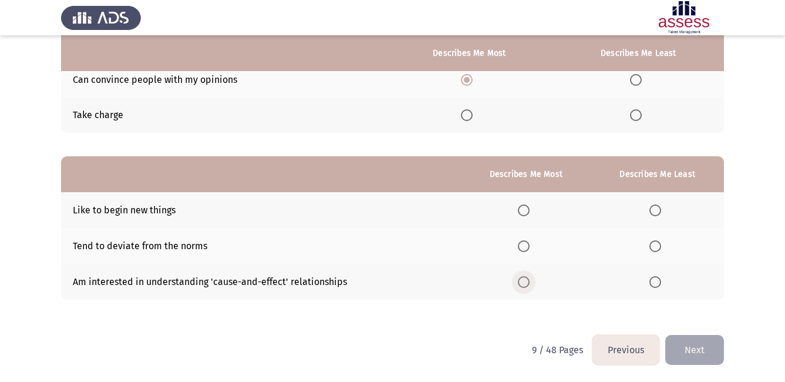
click at [528, 284] on span "Select an option" at bounding box center [524, 282] width 12 height 12
click at [528, 284] on input "Select an option" at bounding box center [524, 282] width 12 height 12
click at [662, 247] on label "Select an option" at bounding box center [657, 246] width 16 height 12
click at [661, 247] on input "Select an option" at bounding box center [655, 246] width 12 height 12
click at [703, 346] on button "Next" at bounding box center [694, 350] width 59 height 30
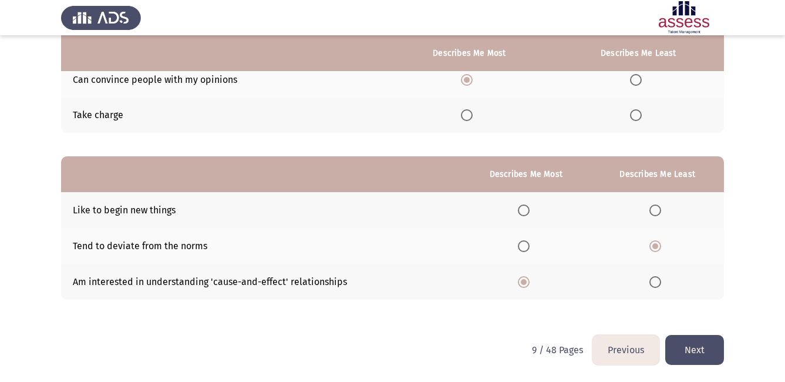
scroll to position [0, 0]
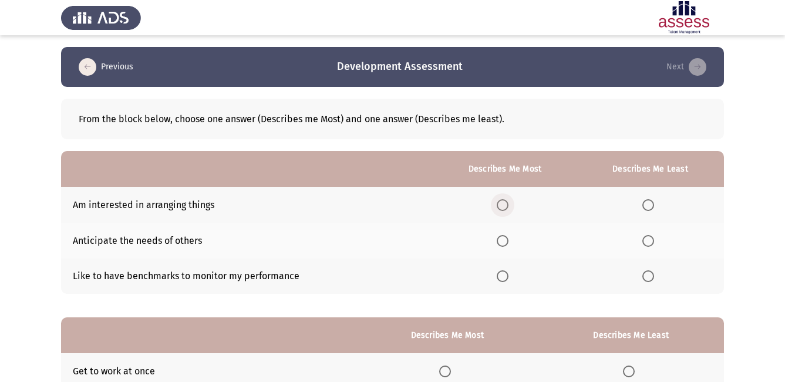
click at [502, 202] on span "Select an option" at bounding box center [503, 205] width 12 height 12
click at [502, 202] on input "Select an option" at bounding box center [503, 205] width 12 height 12
click at [650, 235] on span "Select an option" at bounding box center [648, 241] width 12 height 12
click at [650, 235] on input "Select an option" at bounding box center [648, 241] width 12 height 12
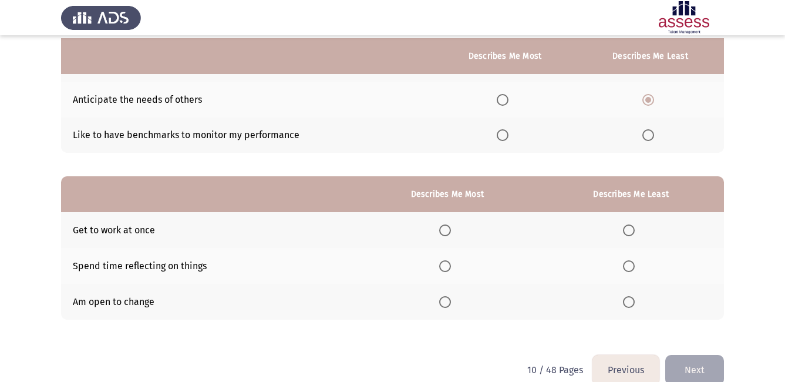
scroll to position [161, 0]
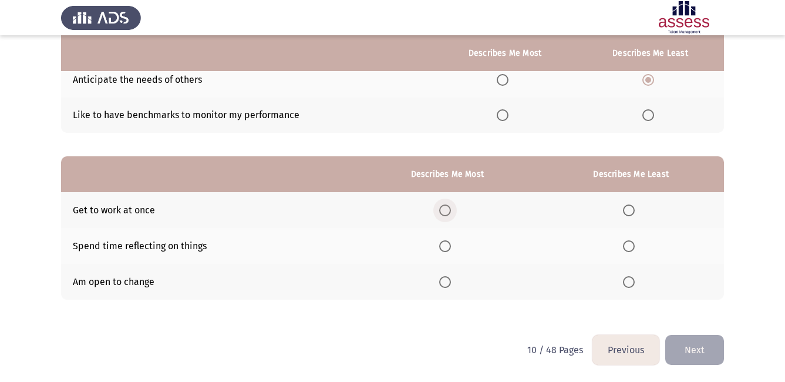
click at [448, 211] on span "Select an option" at bounding box center [445, 210] width 12 height 12
click at [448, 211] on input "Select an option" at bounding box center [445, 210] width 12 height 12
click at [627, 204] on span "Select an option" at bounding box center [629, 210] width 12 height 12
click at [627, 204] on input "Select an option" at bounding box center [629, 210] width 12 height 12
click at [447, 282] on span "Select an option" at bounding box center [445, 282] width 12 height 12
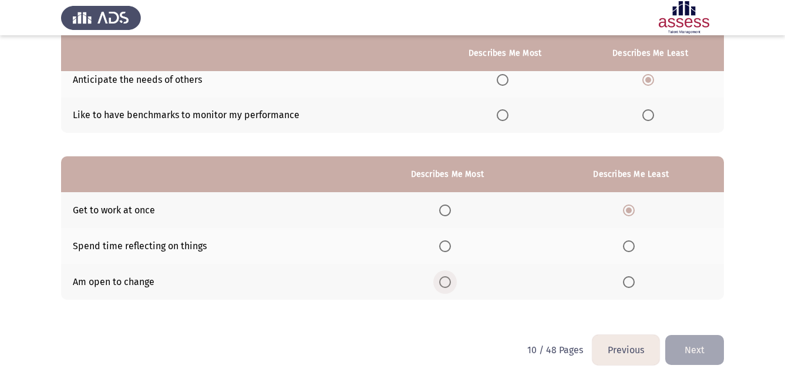
click at [447, 282] on input "Select an option" at bounding box center [445, 282] width 12 height 12
click at [684, 350] on button "Next" at bounding box center [694, 350] width 59 height 30
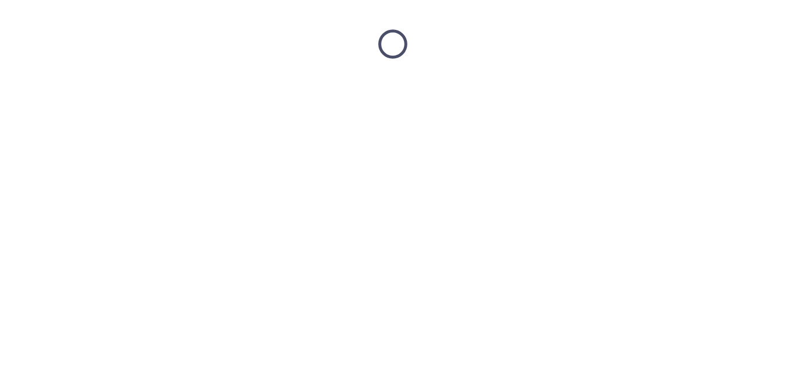
scroll to position [0, 0]
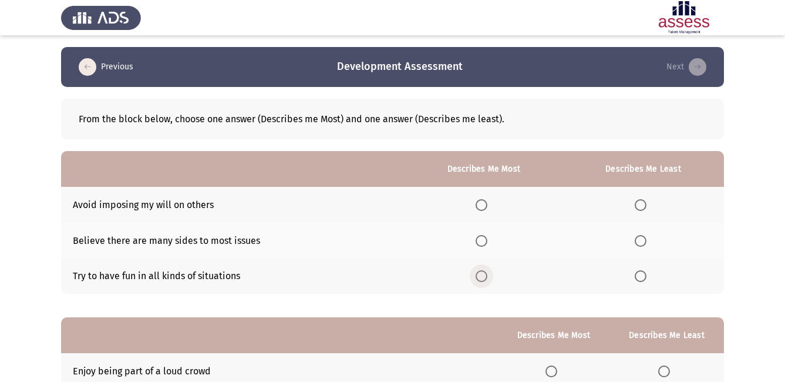
click at [483, 278] on span "Select an option" at bounding box center [481, 276] width 12 height 12
click at [483, 278] on input "Select an option" at bounding box center [481, 276] width 12 height 12
click at [641, 200] on span "Select an option" at bounding box center [641, 205] width 12 height 12
click at [641, 200] on input "Select an option" at bounding box center [641, 205] width 12 height 12
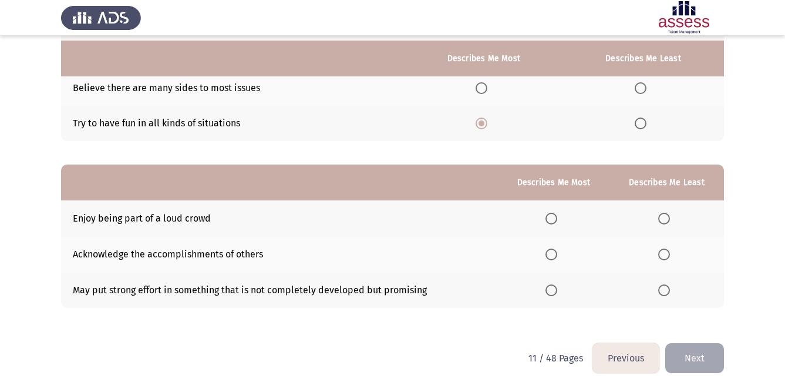
scroll to position [161, 0]
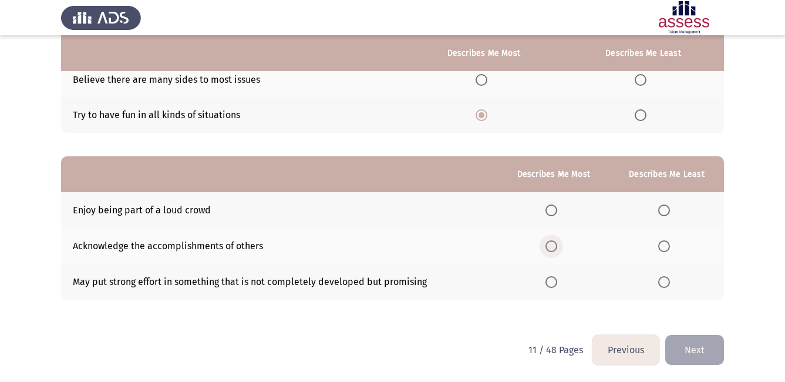
click at [556, 245] on span "Select an option" at bounding box center [551, 246] width 12 height 12
click at [556, 245] on input "Select an option" at bounding box center [551, 246] width 12 height 12
click at [666, 208] on span "Select an option" at bounding box center [664, 210] width 12 height 12
click at [666, 208] on input "Select an option" at bounding box center [664, 210] width 12 height 12
click at [695, 348] on button "Next" at bounding box center [694, 350] width 59 height 30
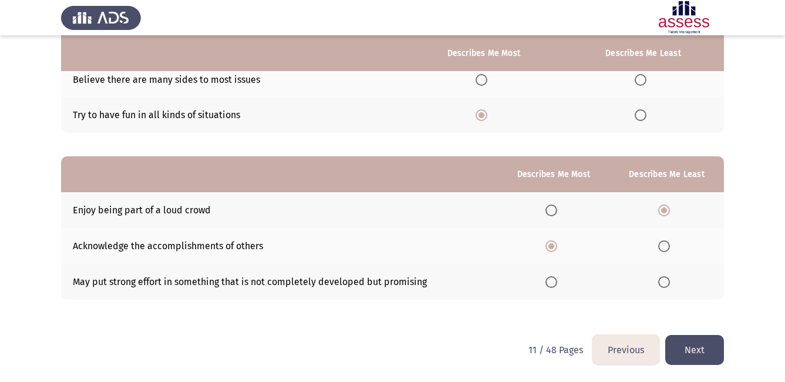
scroll to position [0, 0]
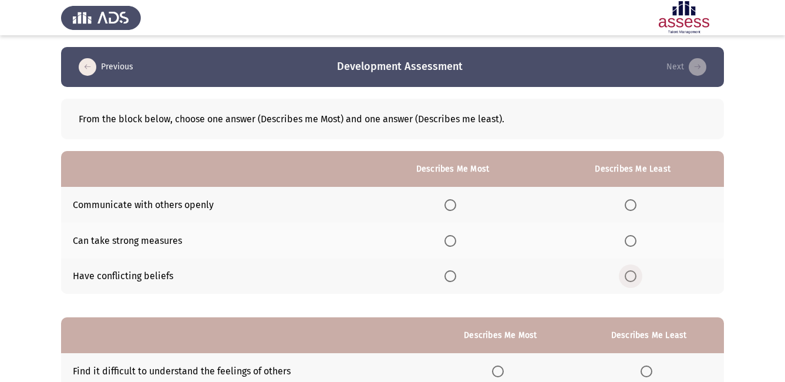
click at [633, 276] on span "Select an option" at bounding box center [631, 276] width 12 height 12
click at [633, 276] on input "Select an option" at bounding box center [631, 276] width 12 height 12
click at [450, 241] on span "Select an option" at bounding box center [450, 241] width 0 height 0
click at [452, 240] on input "Select an option" at bounding box center [450, 241] width 12 height 12
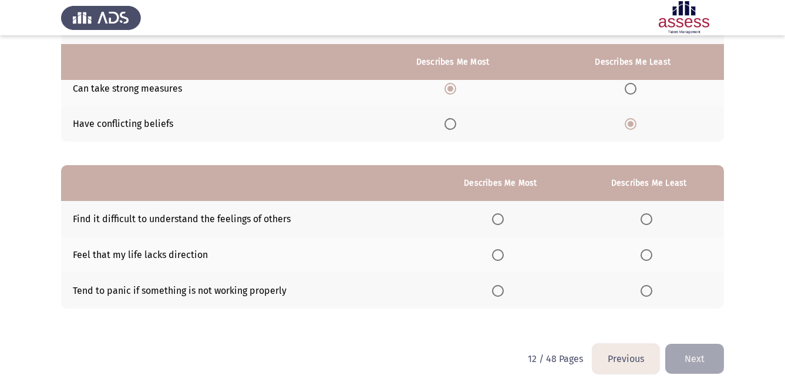
scroll to position [161, 0]
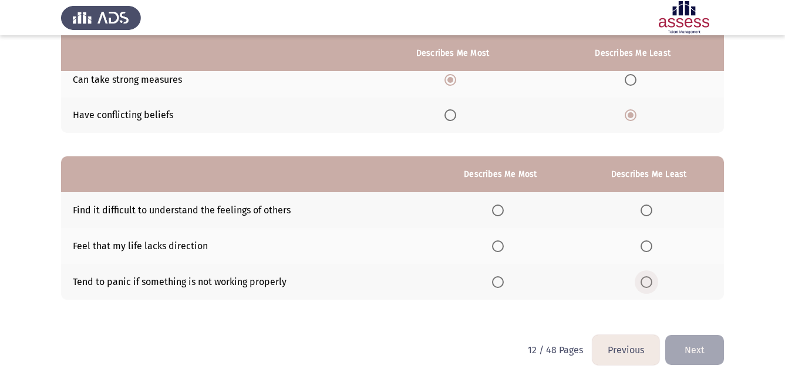
click at [645, 283] on span "Select an option" at bounding box center [646, 282] width 12 height 12
click at [645, 283] on input "Select an option" at bounding box center [646, 282] width 12 height 12
click at [648, 246] on span "Select an option" at bounding box center [646, 246] width 12 height 12
click at [648, 246] on input "Select an option" at bounding box center [646, 246] width 12 height 12
click at [503, 249] on span "Select an option" at bounding box center [498, 246] width 12 height 12
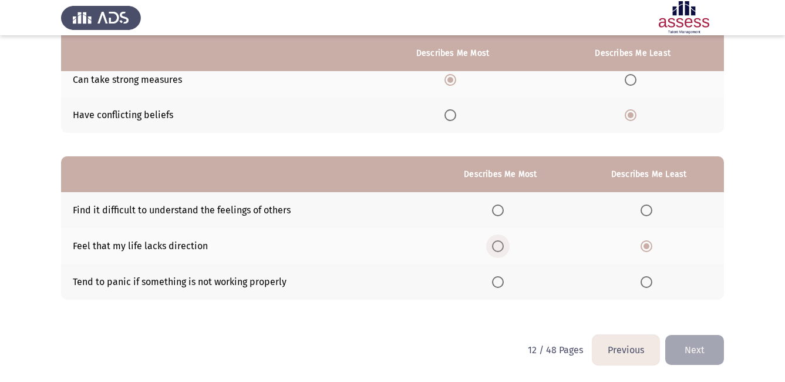
click at [503, 249] on input "Select an option" at bounding box center [498, 246] width 12 height 12
click at [646, 248] on span "Select an option" at bounding box center [646, 246] width 12 height 12
click at [646, 248] on input "Select an option" at bounding box center [646, 246] width 12 height 12
click at [501, 280] on span "Select an option" at bounding box center [498, 282] width 12 height 12
click at [501, 280] on input "Select an option" at bounding box center [498, 282] width 12 height 12
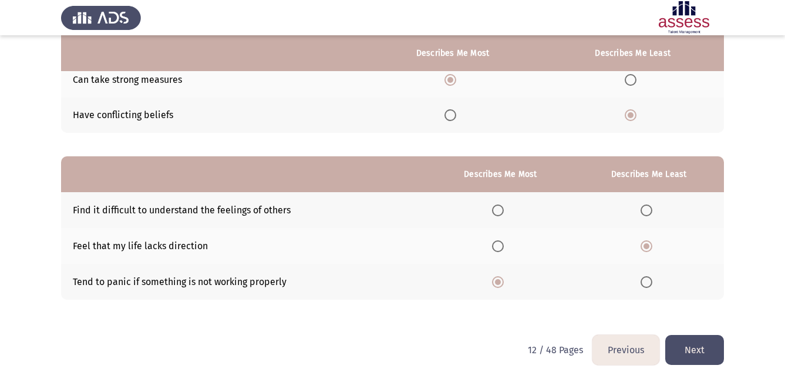
click at [711, 347] on button "Next" at bounding box center [694, 350] width 59 height 30
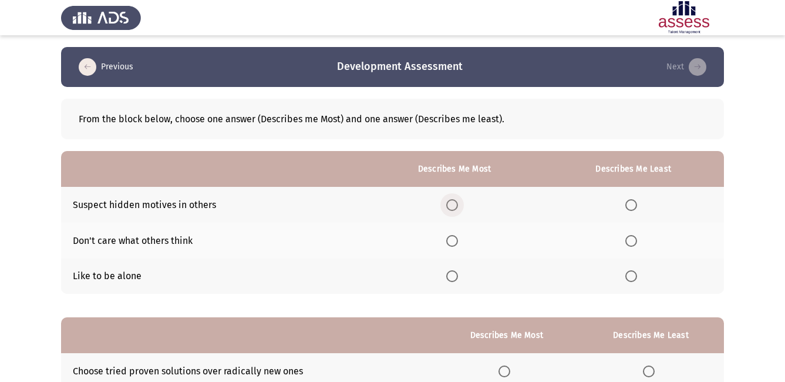
click at [455, 204] on span "Select an option" at bounding box center [452, 205] width 12 height 12
click at [455, 204] on input "Select an option" at bounding box center [452, 205] width 12 height 12
click at [635, 238] on span "Select an option" at bounding box center [631, 241] width 12 height 12
click at [635, 238] on input "Select an option" at bounding box center [631, 241] width 12 height 12
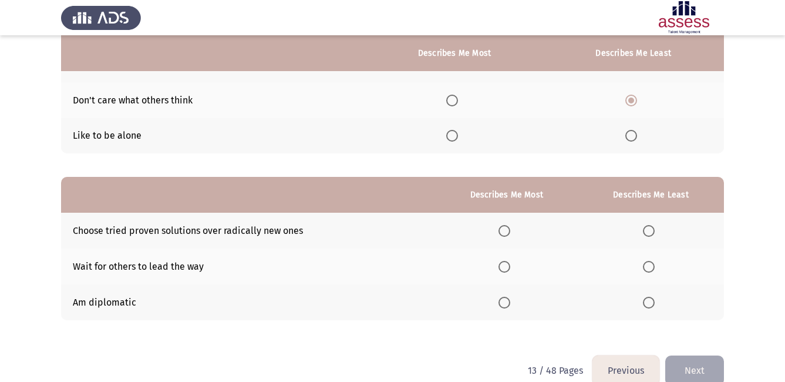
scroll to position [161, 0]
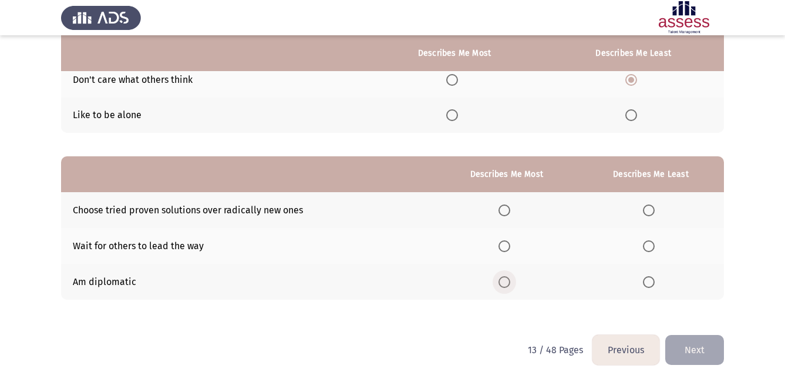
click at [504, 281] on span "Select an option" at bounding box center [504, 282] width 12 height 12
click at [504, 281] on input "Select an option" at bounding box center [504, 282] width 12 height 12
click at [647, 209] on span "Select an option" at bounding box center [649, 210] width 12 height 12
click at [647, 209] on input "Select an option" at bounding box center [649, 210] width 12 height 12
click at [697, 351] on button "Next" at bounding box center [694, 350] width 59 height 30
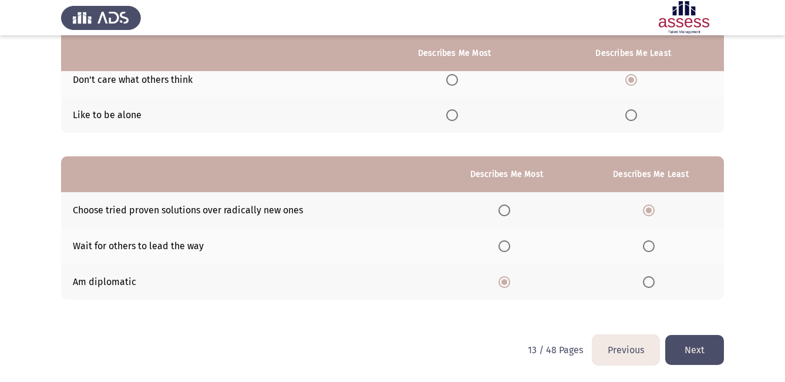
scroll to position [0, 0]
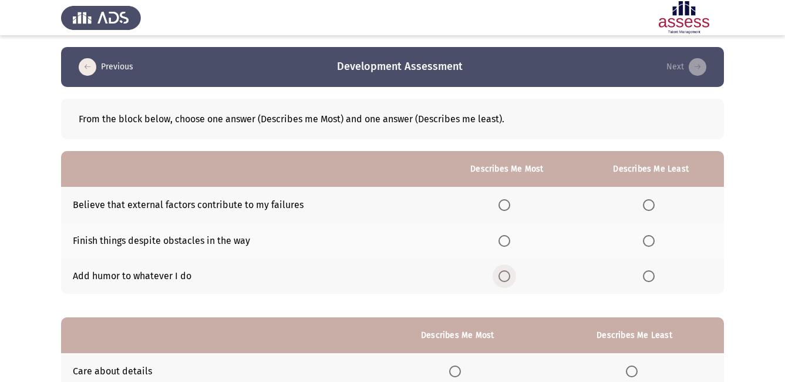
click at [510, 275] on span "Select an option" at bounding box center [504, 276] width 12 height 12
click at [510, 275] on input "Select an option" at bounding box center [504, 276] width 12 height 12
click at [506, 239] on span "Select an option" at bounding box center [504, 241] width 12 height 12
click at [506, 239] on input "Select an option" at bounding box center [504, 241] width 12 height 12
click at [651, 273] on span "Select an option" at bounding box center [649, 276] width 12 height 12
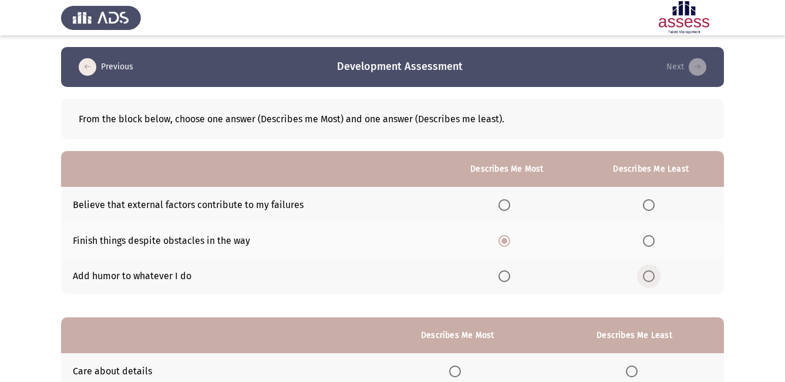
click at [651, 273] on input "Select an option" at bounding box center [649, 276] width 12 height 12
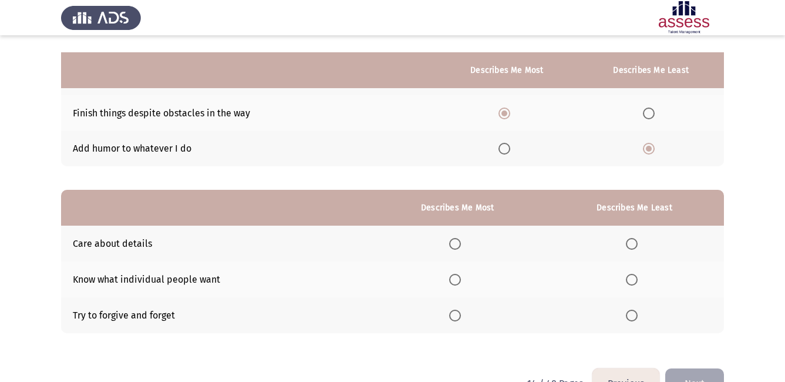
scroll to position [161, 0]
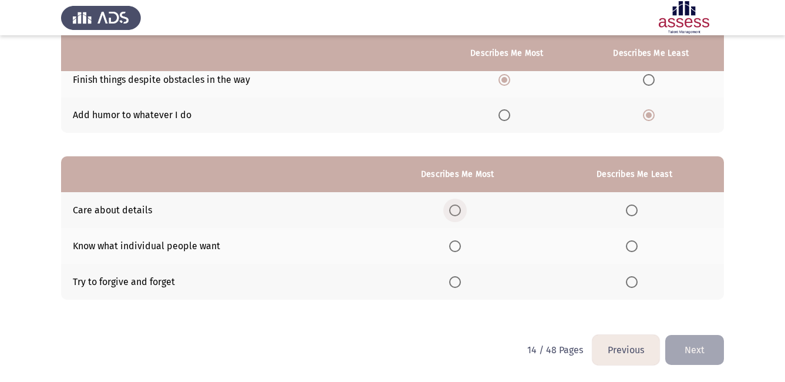
click at [457, 211] on span "Select an option" at bounding box center [455, 210] width 12 height 12
click at [457, 211] on input "Select an option" at bounding box center [455, 210] width 12 height 12
click at [632, 248] on span "Select an option" at bounding box center [632, 246] width 12 height 12
click at [632, 248] on input "Select an option" at bounding box center [632, 246] width 12 height 12
click at [704, 345] on button "Next" at bounding box center [694, 350] width 59 height 30
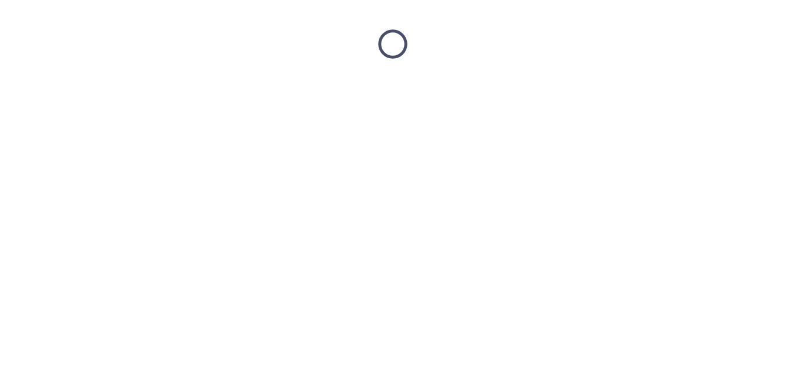
scroll to position [0, 0]
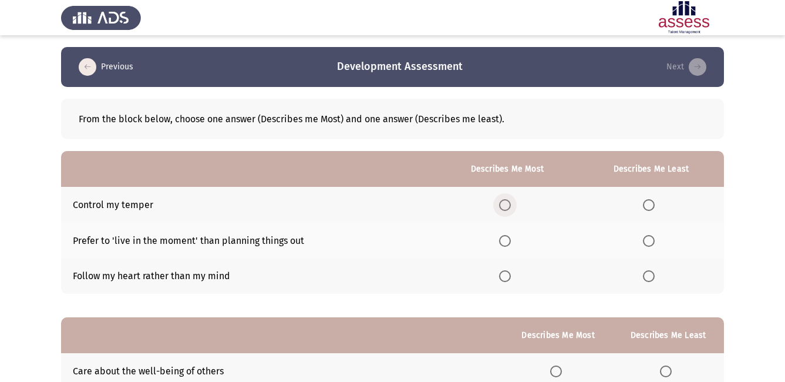
click at [508, 203] on span "Select an option" at bounding box center [505, 205] width 12 height 12
click at [508, 203] on input "Select an option" at bounding box center [505, 205] width 12 height 12
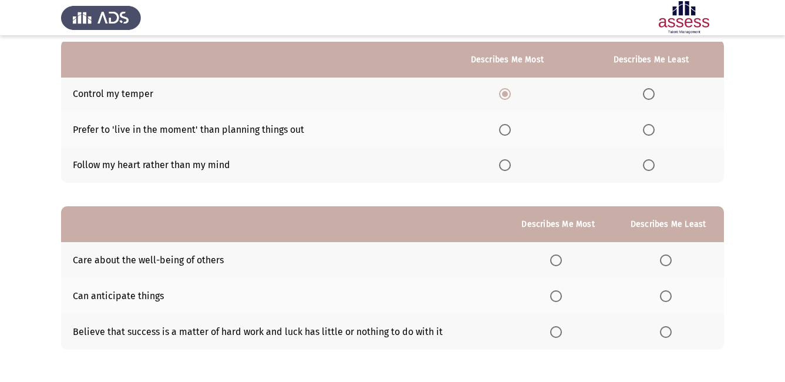
scroll to position [117, 0]
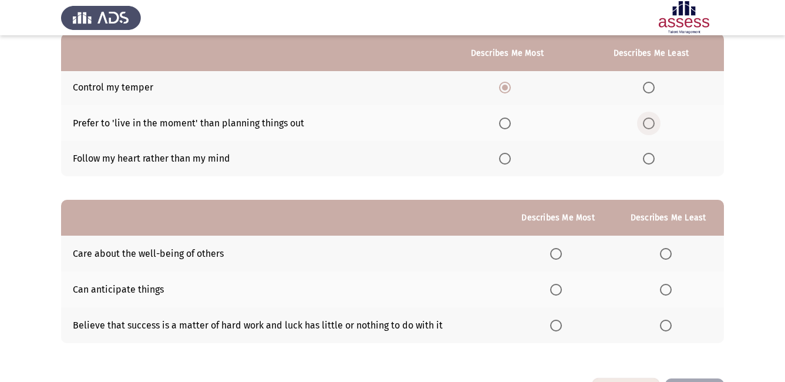
click at [650, 124] on span "Select an option" at bounding box center [649, 123] width 12 height 12
click at [650, 124] on input "Select an option" at bounding box center [649, 123] width 12 height 12
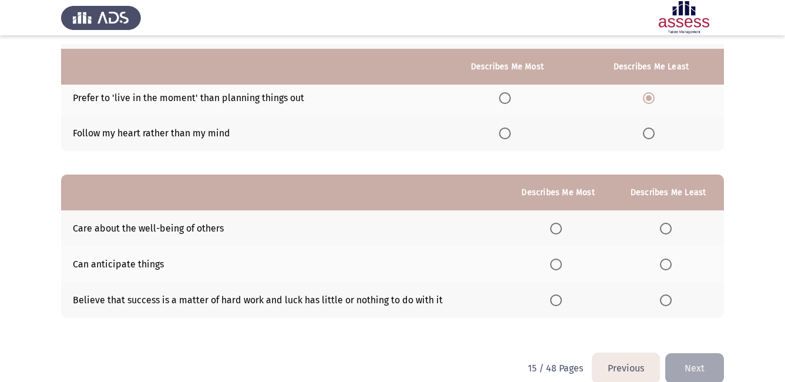
scroll to position [161, 0]
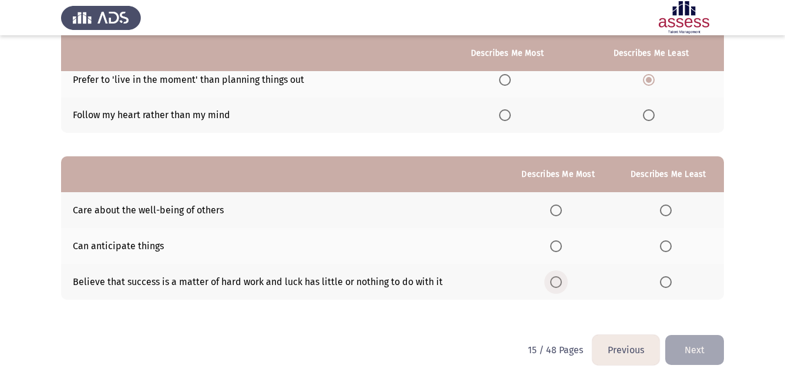
click at [561, 282] on span "Select an option" at bounding box center [556, 282] width 12 height 12
click at [561, 282] on input "Select an option" at bounding box center [556, 282] width 12 height 12
click at [670, 214] on span "Select an option" at bounding box center [666, 210] width 12 height 12
click at [670, 214] on input "Select an option" at bounding box center [666, 210] width 12 height 12
click at [694, 343] on button "Next" at bounding box center [694, 350] width 59 height 30
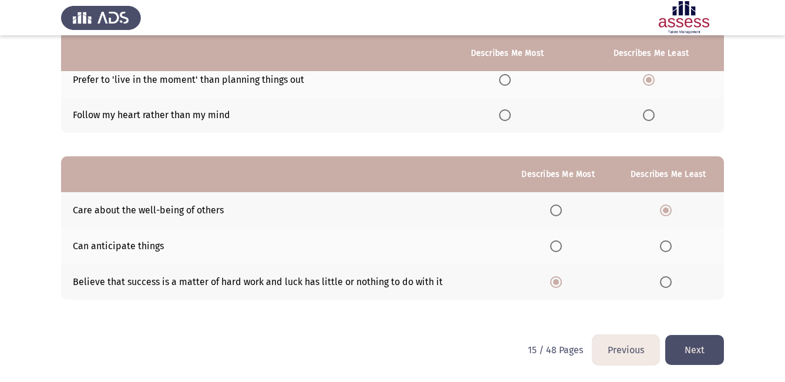
scroll to position [0, 0]
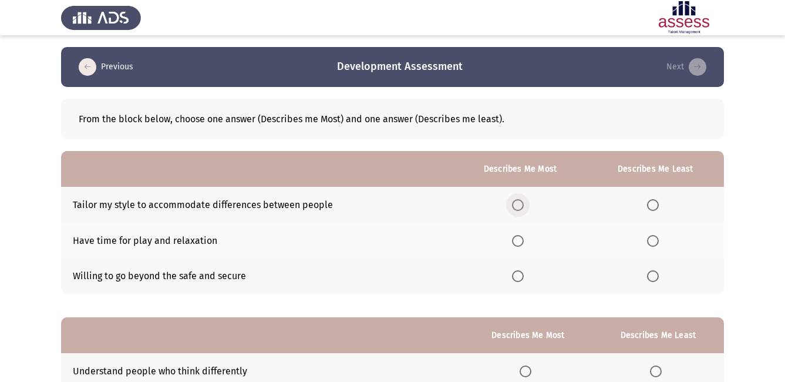
click at [524, 199] on span "Select an option" at bounding box center [518, 205] width 12 height 12
click at [524, 199] on input "Select an option" at bounding box center [518, 205] width 12 height 12
click at [656, 241] on span "Select an option" at bounding box center [653, 241] width 12 height 12
click at [656, 241] on input "Select an option" at bounding box center [653, 241] width 12 height 12
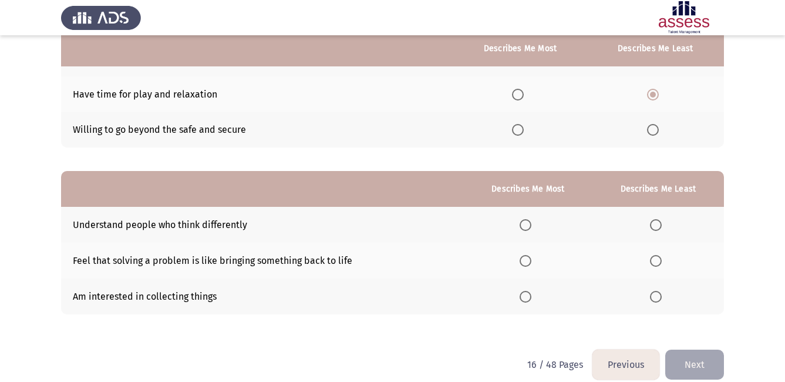
scroll to position [161, 0]
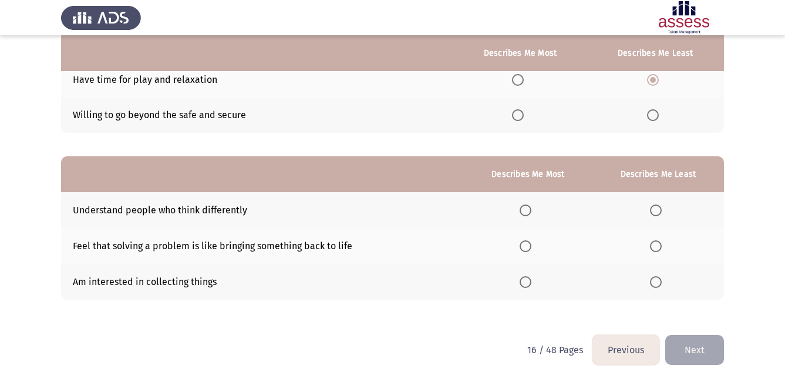
click at [529, 211] on span "Select an option" at bounding box center [525, 210] width 12 height 12
click at [529, 211] on input "Select an option" at bounding box center [525, 210] width 12 height 12
click at [656, 282] on span "Select an option" at bounding box center [656, 282] width 0 height 0
click at [656, 281] on input "Select an option" at bounding box center [656, 282] width 12 height 12
click at [702, 348] on button "Next" at bounding box center [694, 350] width 59 height 30
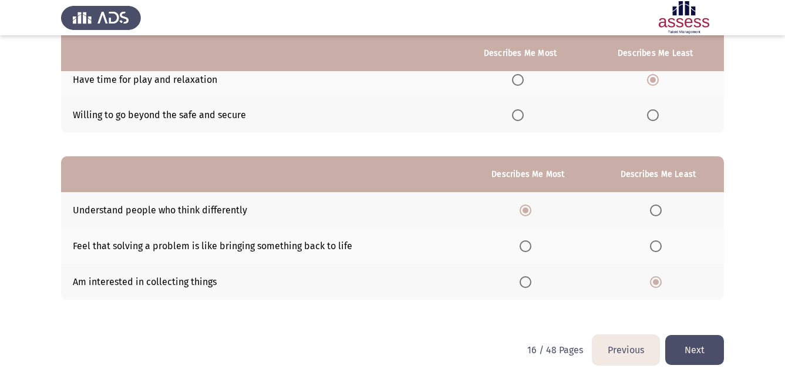
scroll to position [0, 0]
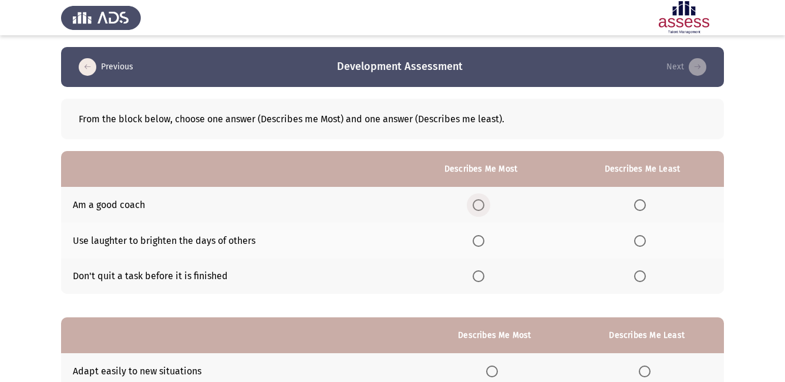
click at [481, 203] on span "Select an option" at bounding box center [479, 205] width 12 height 12
click at [481, 203] on input "Select an option" at bounding box center [479, 205] width 12 height 12
click at [643, 239] on span "Select an option" at bounding box center [640, 241] width 12 height 12
click at [643, 239] on input "Select an option" at bounding box center [640, 241] width 12 height 12
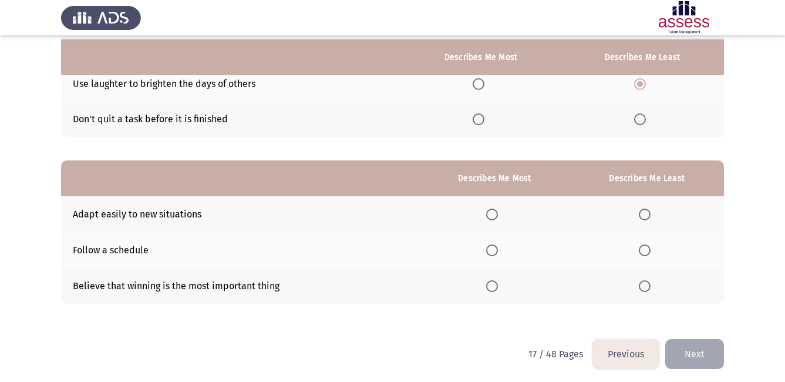
scroll to position [161, 0]
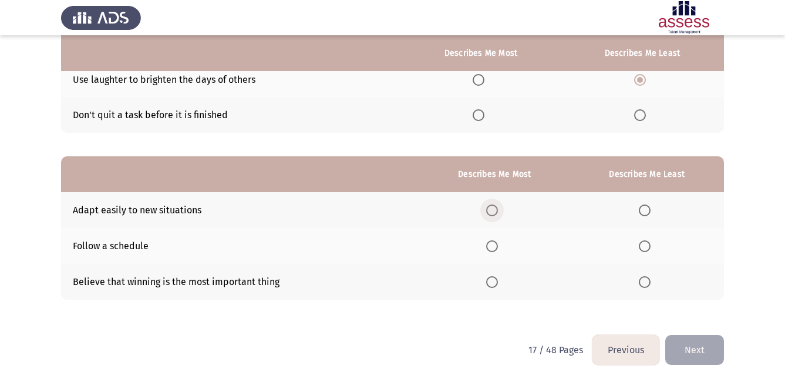
click at [497, 210] on span "Select an option" at bounding box center [492, 210] width 12 height 12
click at [497, 210] on input "Select an option" at bounding box center [492, 210] width 12 height 12
click at [645, 280] on span "Select an option" at bounding box center [645, 282] width 12 height 12
click at [645, 280] on input "Select an option" at bounding box center [645, 282] width 12 height 12
click at [693, 355] on button "Next" at bounding box center [694, 350] width 59 height 30
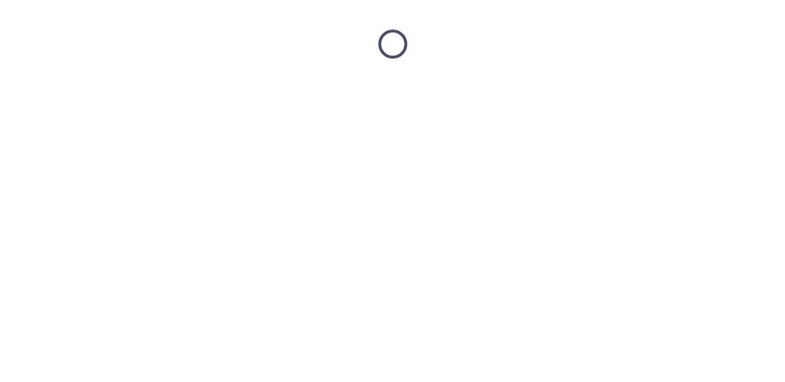
scroll to position [0, 0]
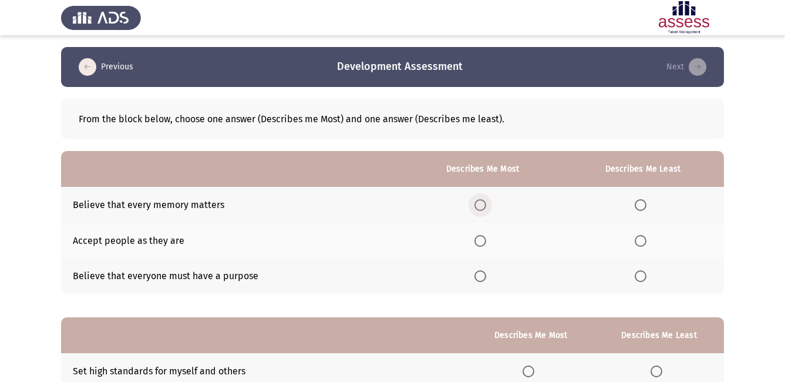
click at [485, 201] on span "Select an option" at bounding box center [480, 205] width 12 height 12
click at [485, 201] on input "Select an option" at bounding box center [480, 205] width 12 height 12
click at [645, 241] on span "Select an option" at bounding box center [641, 241] width 12 height 12
click at [645, 241] on input "Select an option" at bounding box center [641, 241] width 12 height 12
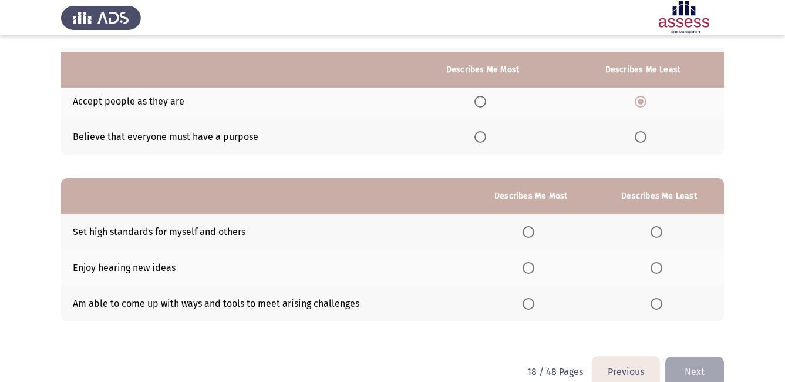
scroll to position [157, 0]
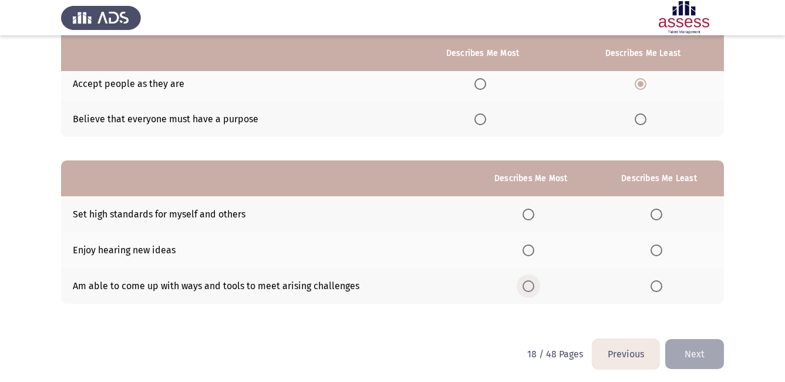
click at [527, 286] on span "Select an option" at bounding box center [528, 286] width 12 height 12
click at [527, 286] on input "Select an option" at bounding box center [528, 286] width 12 height 12
click at [656, 251] on span "Select an option" at bounding box center [656, 250] width 12 height 12
click at [656, 251] on input "Select an option" at bounding box center [656, 250] width 12 height 12
click at [701, 353] on button "Next" at bounding box center [694, 354] width 59 height 30
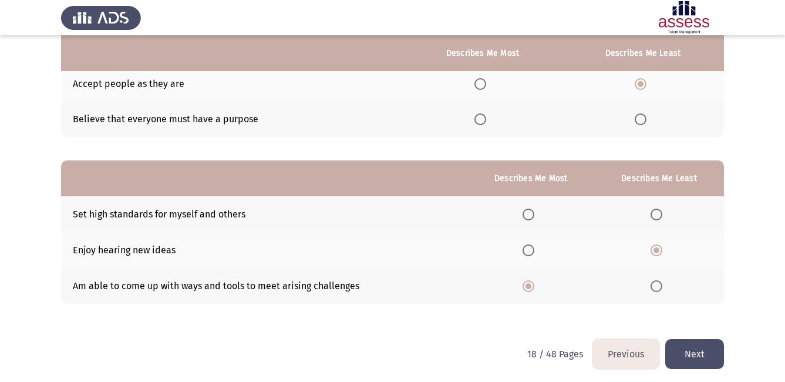
scroll to position [0, 0]
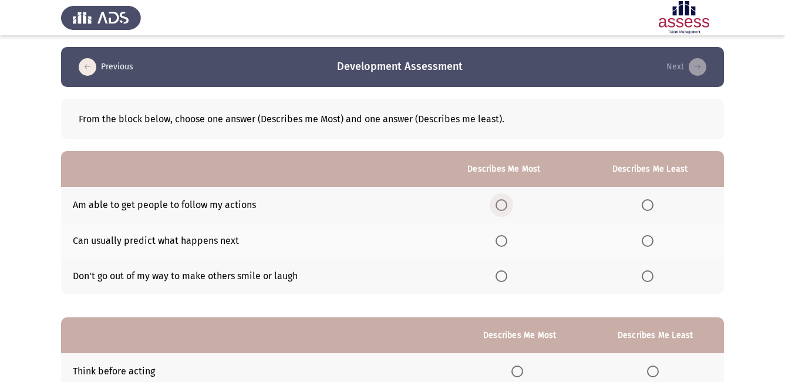
click at [504, 205] on span "Select an option" at bounding box center [501, 205] width 12 height 12
click at [504, 205] on input "Select an option" at bounding box center [501, 205] width 12 height 12
click at [647, 274] on span "Select an option" at bounding box center [648, 276] width 12 height 12
click at [647, 274] on input "Select an option" at bounding box center [648, 276] width 12 height 12
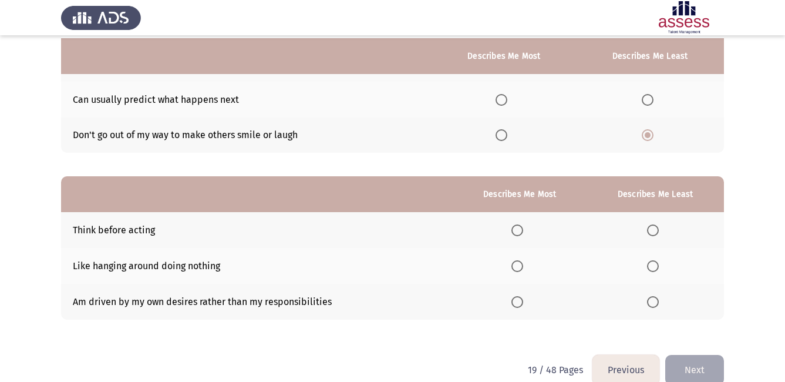
scroll to position [161, 0]
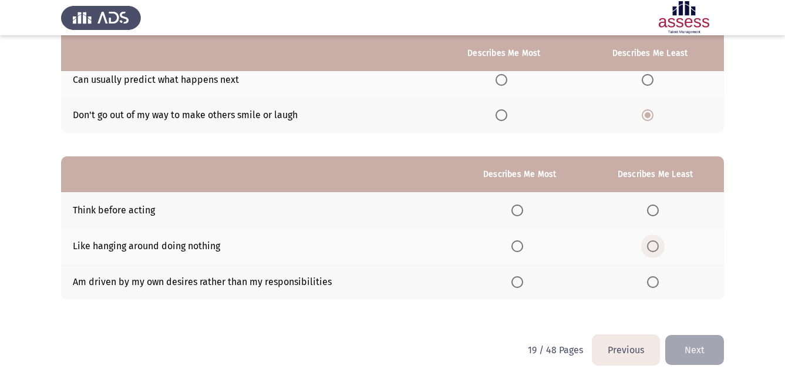
click at [655, 248] on span "Select an option" at bounding box center [653, 246] width 12 height 12
click at [655, 248] on input "Select an option" at bounding box center [653, 246] width 12 height 12
click at [652, 278] on span "Select an option" at bounding box center [653, 282] width 12 height 12
click at [652, 278] on input "Select an option" at bounding box center [653, 282] width 12 height 12
click at [522, 210] on span "Select an option" at bounding box center [517, 210] width 12 height 12
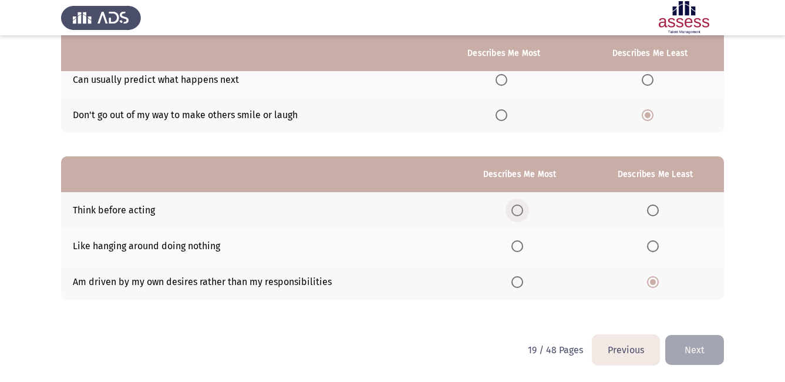
click at [522, 210] on input "Select an option" at bounding box center [517, 210] width 12 height 12
click at [691, 346] on button "Next" at bounding box center [694, 350] width 59 height 30
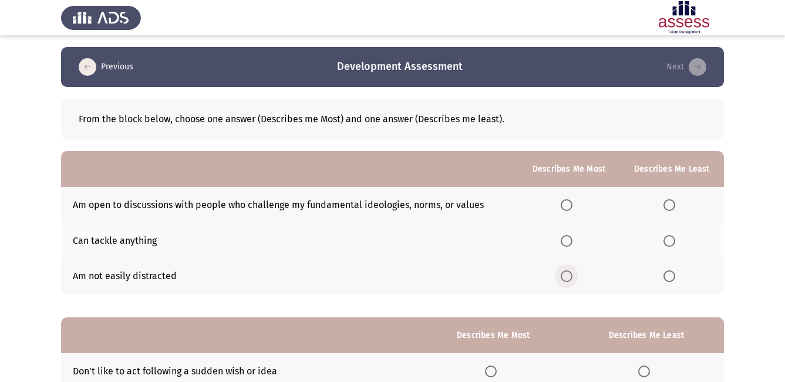
click at [572, 279] on span "Select an option" at bounding box center [567, 276] width 12 height 12
click at [572, 279] on input "Select an option" at bounding box center [567, 276] width 12 height 12
click at [569, 204] on span "Select an option" at bounding box center [567, 205] width 12 height 12
click at [569, 204] on input "Select an option" at bounding box center [567, 205] width 12 height 12
click at [673, 277] on span "Select an option" at bounding box center [669, 276] width 12 height 12
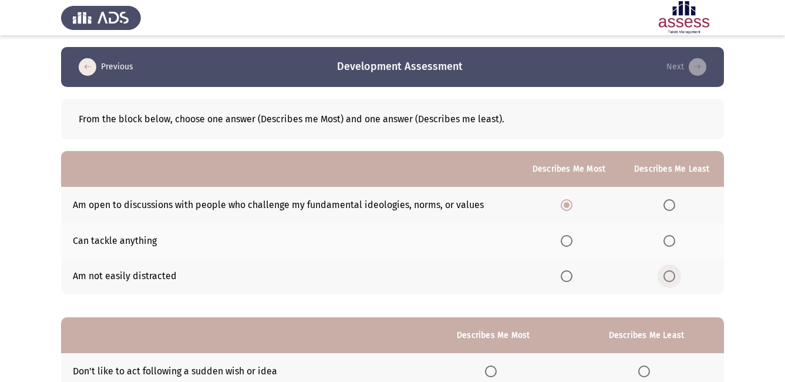
click at [673, 277] on input "Select an option" at bounding box center [669, 276] width 12 height 12
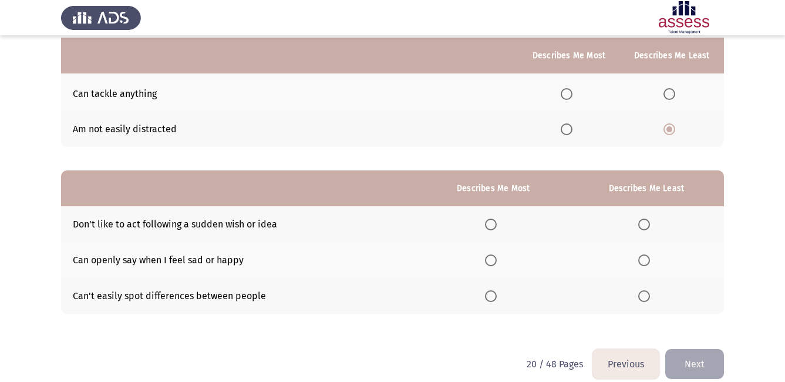
scroll to position [161, 0]
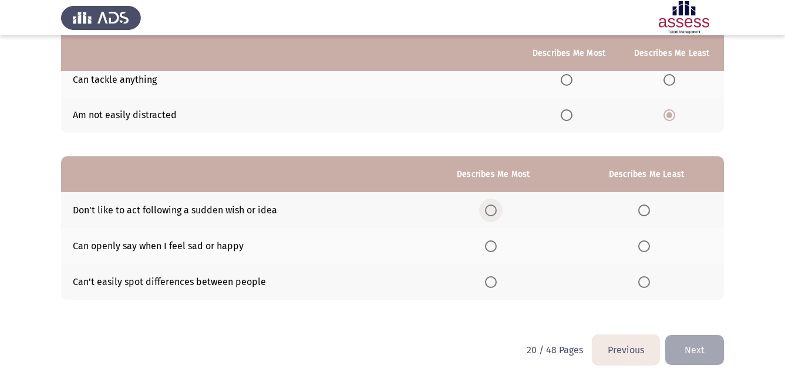
click at [497, 211] on span "Select an option" at bounding box center [491, 210] width 12 height 12
click at [497, 211] on input "Select an option" at bounding box center [491, 210] width 12 height 12
click at [647, 282] on span "Select an option" at bounding box center [644, 282] width 12 height 12
click at [647, 282] on input "Select an option" at bounding box center [644, 282] width 12 height 12
click at [699, 346] on button "Next" at bounding box center [694, 350] width 59 height 30
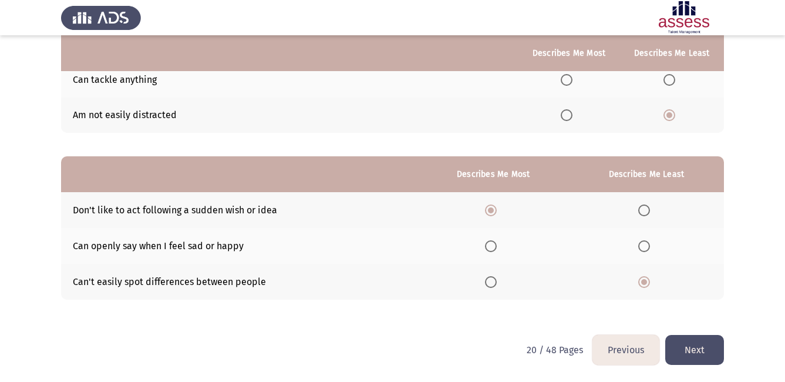
scroll to position [0, 0]
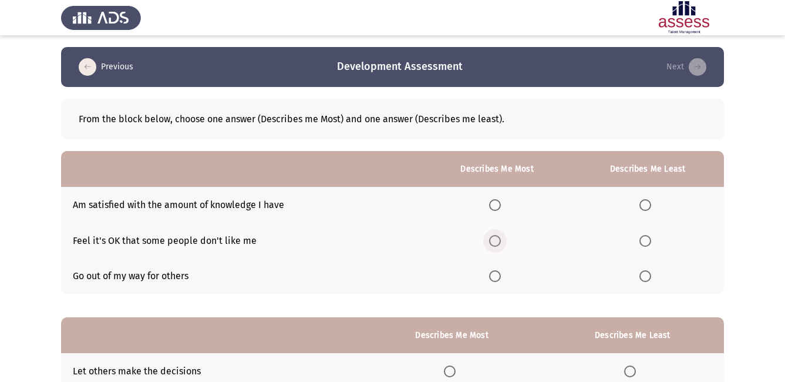
click at [501, 241] on span "Select an option" at bounding box center [495, 241] width 12 height 12
click at [501, 241] on input "Select an option" at bounding box center [495, 241] width 12 height 12
click at [650, 203] on span "Select an option" at bounding box center [645, 205] width 12 height 12
click at [650, 203] on input "Select an option" at bounding box center [645, 205] width 12 height 12
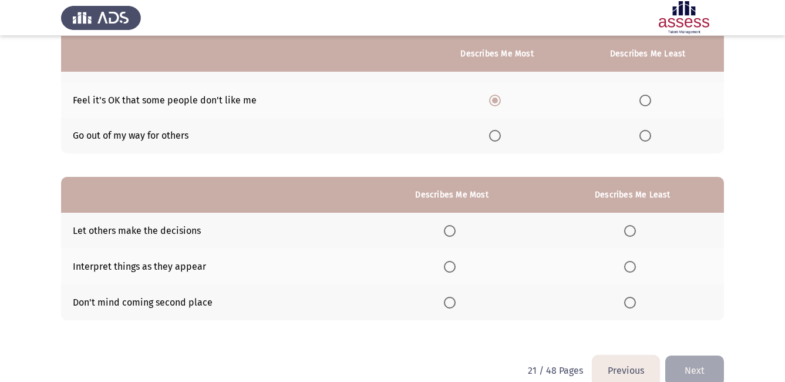
scroll to position [141, 0]
click at [635, 227] on span "Select an option" at bounding box center [630, 230] width 12 height 12
click at [635, 227] on input "Select an option" at bounding box center [630, 230] width 12 height 12
click at [453, 269] on span "Select an option" at bounding box center [450, 266] width 12 height 12
click at [453, 269] on input "Select an option" at bounding box center [450, 266] width 12 height 12
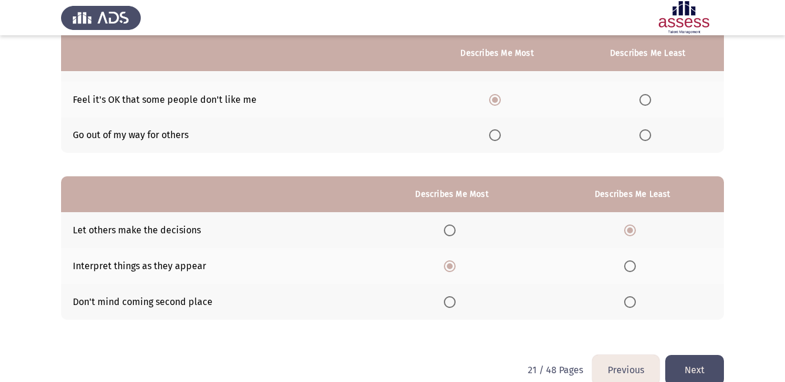
click at [629, 299] on span "Select an option" at bounding box center [630, 302] width 12 height 12
click at [629, 299] on input "Select an option" at bounding box center [630, 302] width 12 height 12
click at [695, 367] on button "Next" at bounding box center [694, 370] width 59 height 30
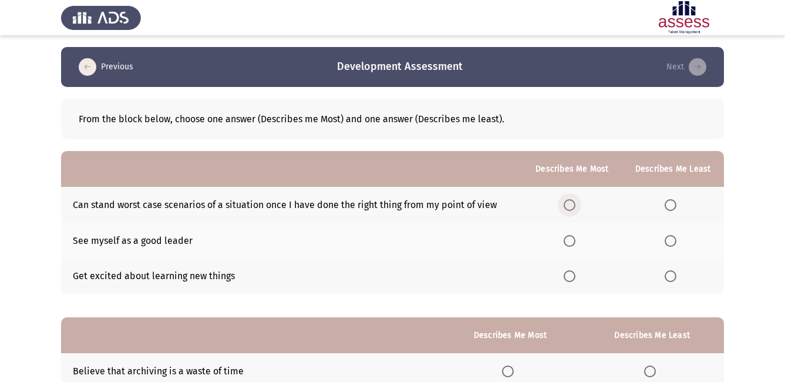
click at [573, 205] on span "Select an option" at bounding box center [570, 205] width 12 height 12
click at [573, 205] on input "Select an option" at bounding box center [570, 205] width 12 height 12
click at [571, 281] on span "Select an option" at bounding box center [570, 276] width 12 height 12
click at [571, 281] on input "Select an option" at bounding box center [570, 276] width 12 height 12
click at [571, 239] on span "Select an option" at bounding box center [570, 241] width 12 height 12
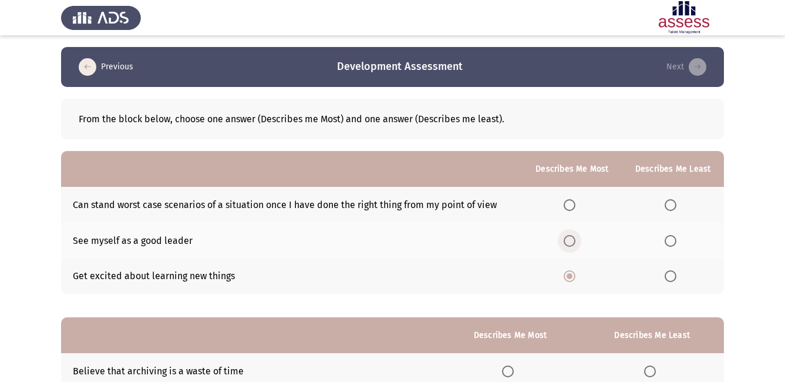
click at [571, 239] on input "Select an option" at bounding box center [570, 241] width 12 height 12
click at [570, 203] on span "Select an option" at bounding box center [570, 205] width 12 height 12
click at [570, 203] on input "Select an option" at bounding box center [570, 205] width 12 height 12
click at [676, 274] on span "Select an option" at bounding box center [670, 276] width 12 height 12
click at [676, 274] on input "Select an option" at bounding box center [670, 276] width 12 height 12
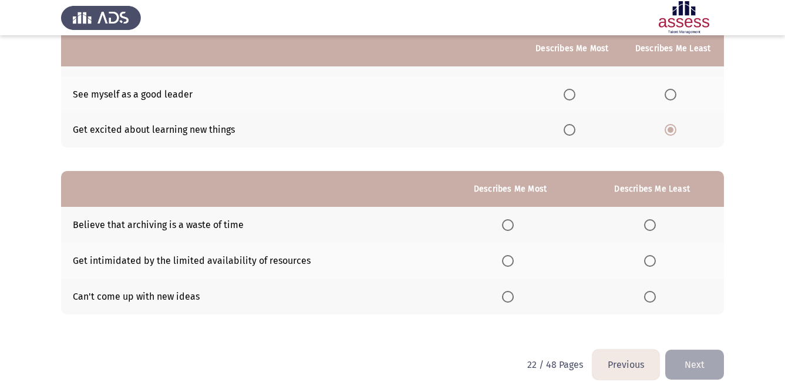
scroll to position [161, 0]
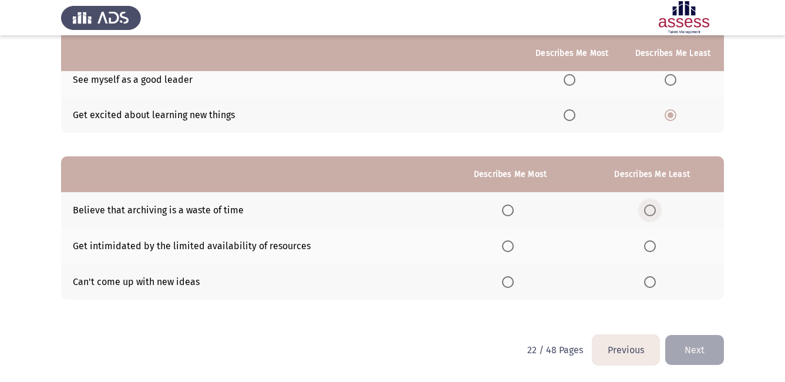
click at [653, 208] on span "Select an option" at bounding box center [650, 210] width 12 height 12
click at [653, 208] on input "Select an option" at bounding box center [650, 210] width 12 height 12
click at [504, 246] on span "Select an option" at bounding box center [508, 246] width 12 height 12
click at [504, 246] on input "Select an option" at bounding box center [508, 246] width 12 height 12
click at [645, 281] on span "Select an option" at bounding box center [650, 282] width 12 height 12
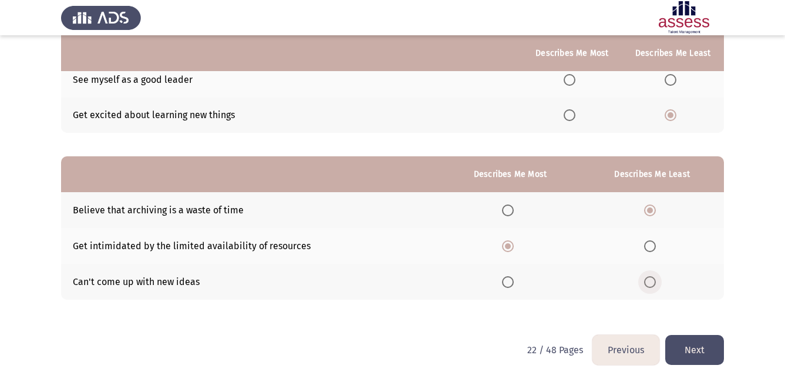
click at [645, 281] on input "Select an option" at bounding box center [650, 282] width 12 height 12
click at [652, 211] on span "Select an option" at bounding box center [650, 210] width 12 height 12
click at [652, 211] on input "Select an option" at bounding box center [650, 210] width 12 height 12
click at [696, 354] on button "Next" at bounding box center [694, 350] width 59 height 30
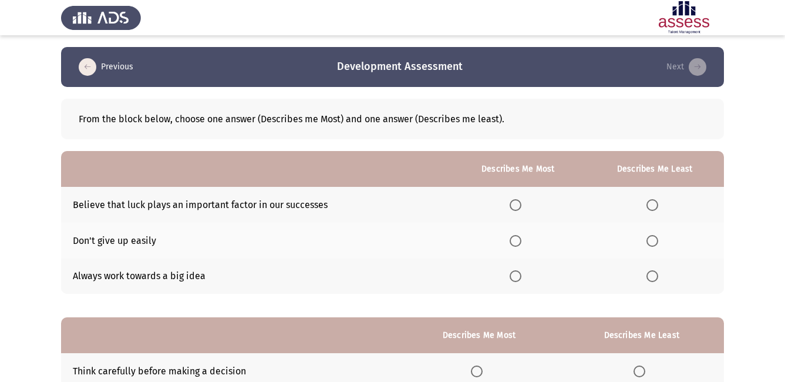
click at [520, 247] on th at bounding box center [517, 240] width 135 height 36
click at [519, 239] on span "Select an option" at bounding box center [516, 241] width 12 height 12
click at [519, 239] on input "Select an option" at bounding box center [516, 241] width 12 height 12
click at [652, 278] on span "Select an option" at bounding box center [652, 276] width 12 height 12
click at [652, 278] on input "Select an option" at bounding box center [652, 276] width 12 height 12
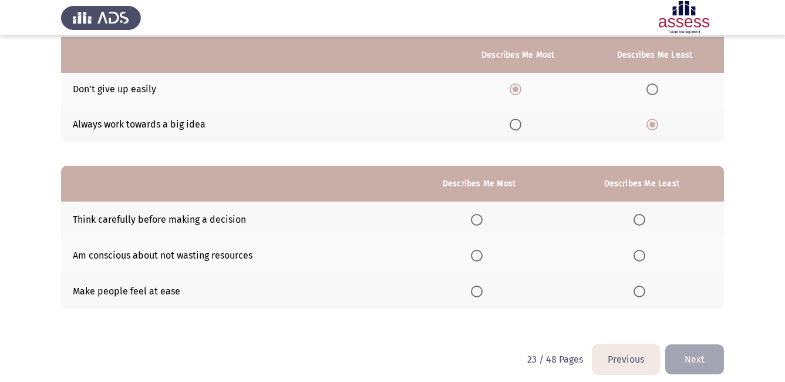
scroll to position [161, 0]
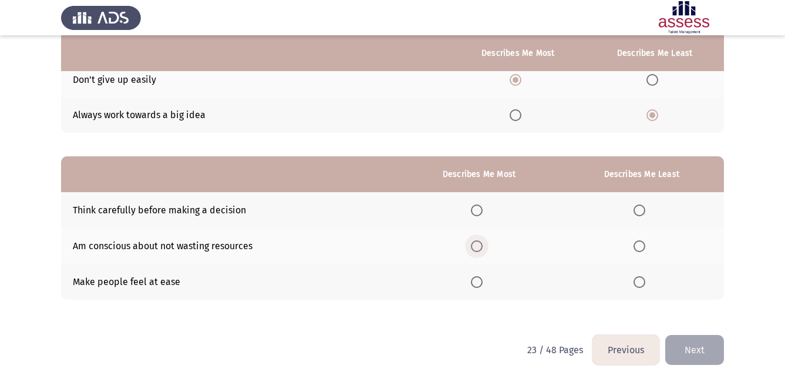
click at [477, 246] on span "Select an option" at bounding box center [477, 246] width 0 height 0
click at [480, 245] on input "Select an option" at bounding box center [477, 246] width 12 height 12
click at [635, 284] on span "Select an option" at bounding box center [639, 282] width 12 height 12
click at [635, 284] on input "Select an option" at bounding box center [639, 282] width 12 height 12
click at [695, 346] on button "Next" at bounding box center [694, 350] width 59 height 30
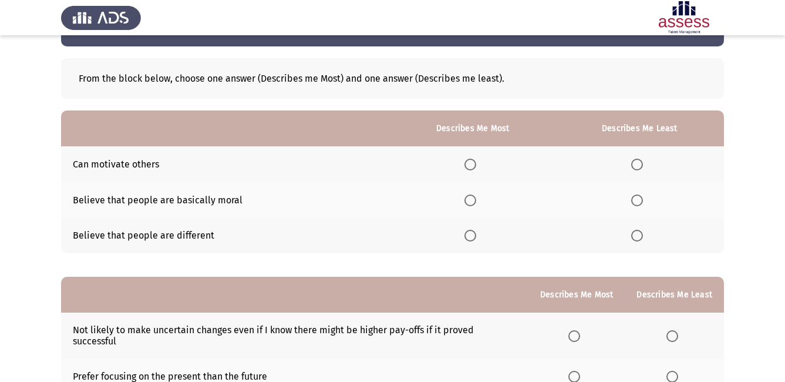
scroll to position [0, 0]
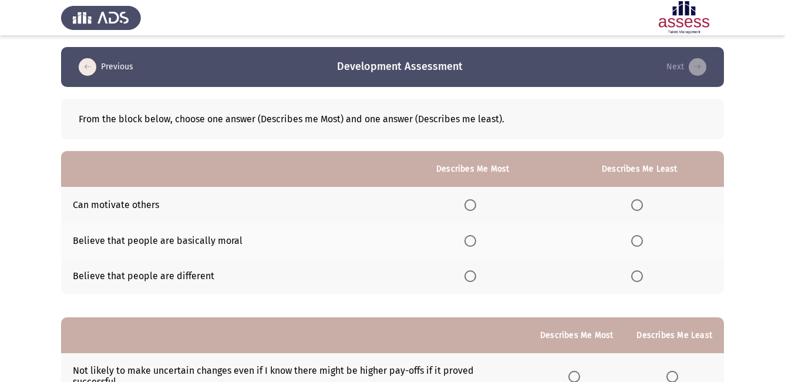
click at [544, 41] on html "Previous Development Assessment Next From the block below, choose one answer (D…" at bounding box center [392, 276] width 785 height 552
click at [747, 114] on app-assessment-container "Previous Development Assessment Next From the block below, choose one answer (D…" at bounding box center [392, 276] width 785 height 458
